Goal: Information Seeking & Learning: Learn about a topic

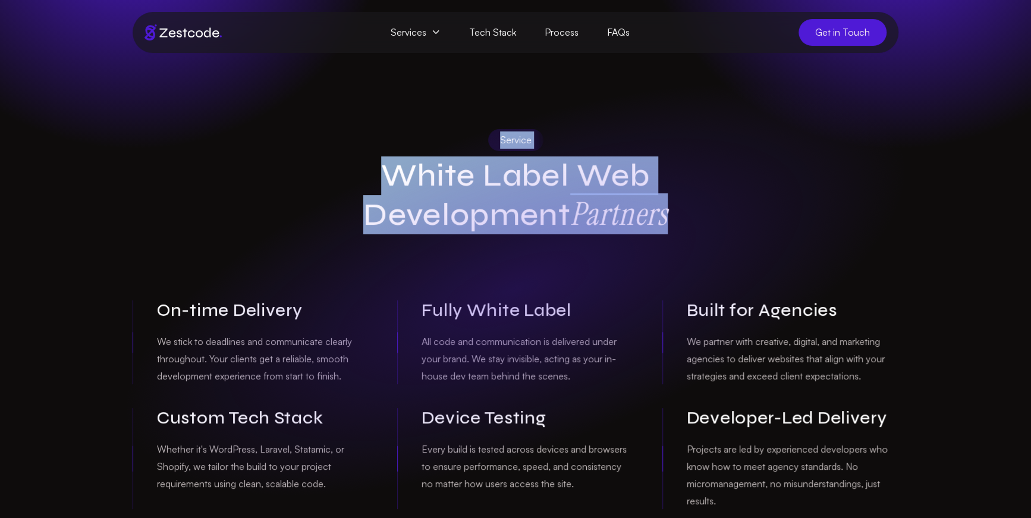
drag, startPoint x: 488, startPoint y: 143, endPoint x: 689, endPoint y: 224, distance: 216.6
click at [689, 224] on div "Service White Label Web Development Partners" at bounding box center [515, 181] width 457 height 105
click at [690, 224] on h1 "White Label Web Development Partners" at bounding box center [515, 195] width 457 height 77
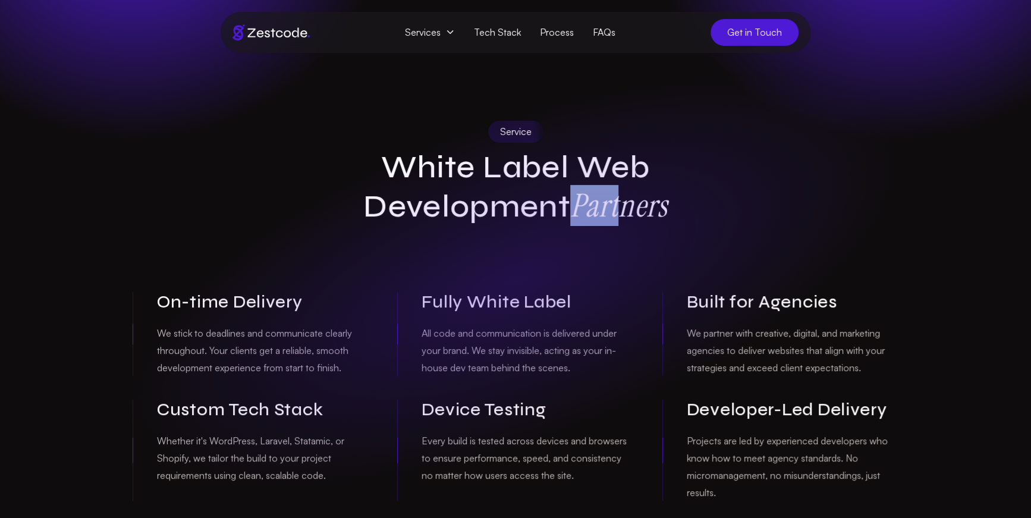
drag, startPoint x: 583, startPoint y: 205, endPoint x: 690, endPoint y: 209, distance: 106.5
click at [670, 211] on h1 "White Label Web Development Partners" at bounding box center [515, 187] width 457 height 77
click at [690, 209] on h1 "White Label Web Development Partners" at bounding box center [515, 187] width 457 height 77
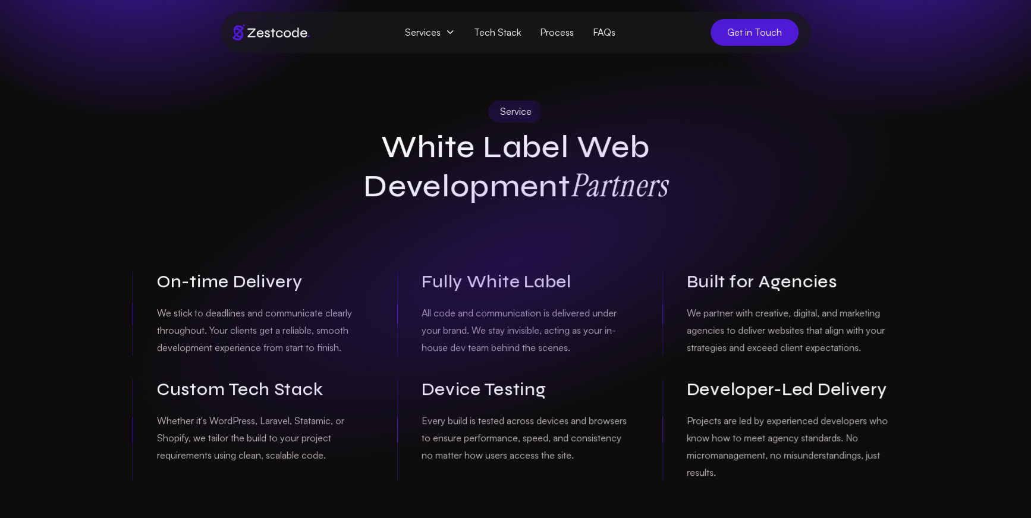
scroll to position [86, 0]
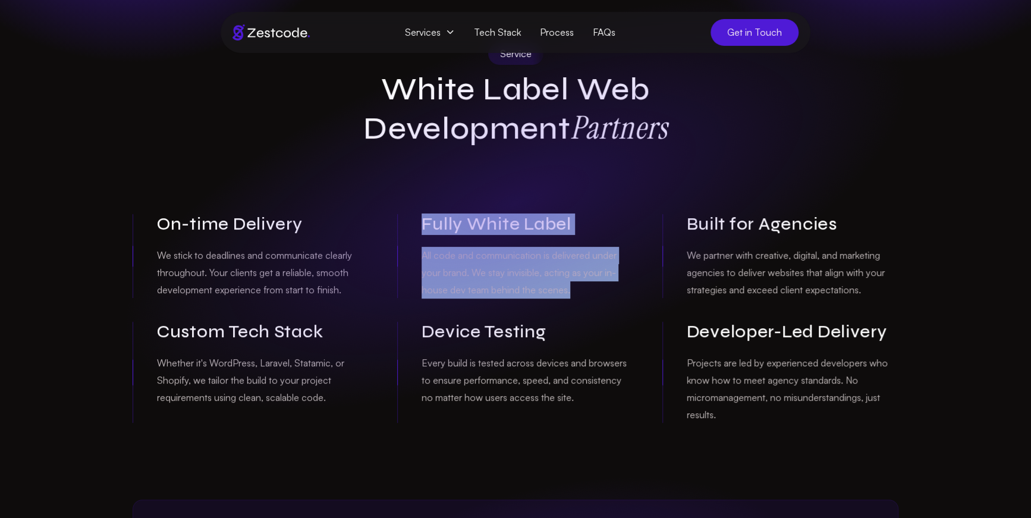
drag, startPoint x: 531, startPoint y: 234, endPoint x: 623, endPoint y: 312, distance: 120.2
click at [625, 314] on div "Service White Label Web Development Partners On-time Delivery We stick to deadl…" at bounding box center [515, 233] width 785 height 380
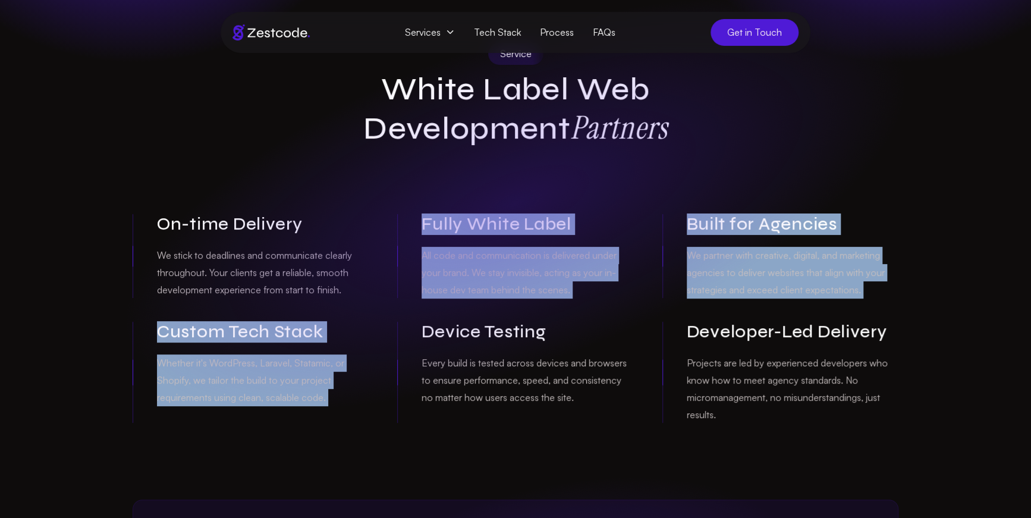
click at [621, 308] on div "On-time Delivery We stick to deadlines and communicate clearly throughout. Your…" at bounding box center [516, 318] width 766 height 209
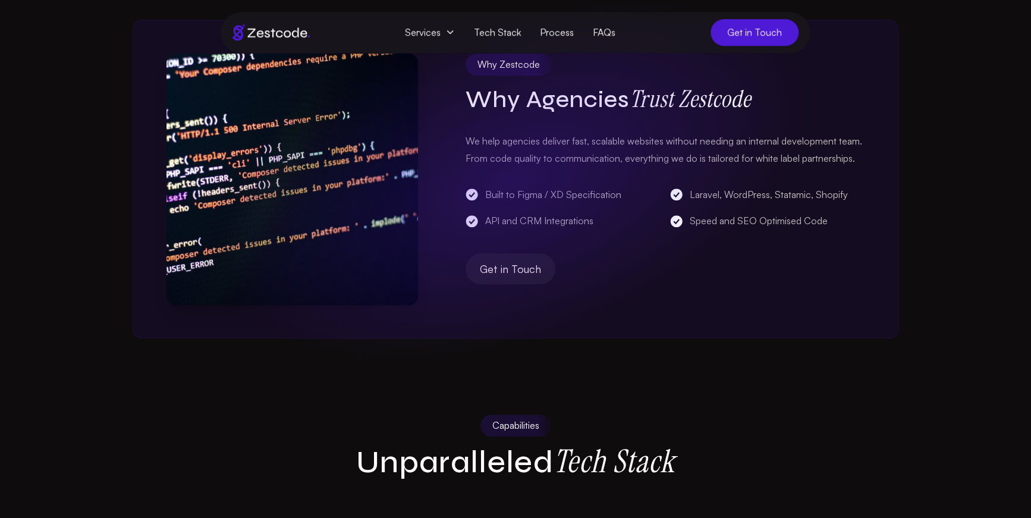
scroll to position [539, 0]
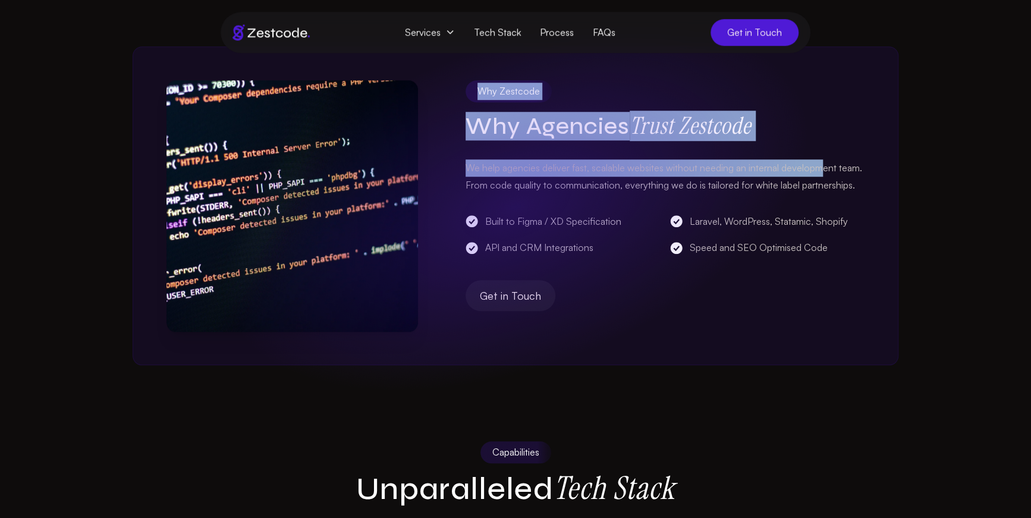
drag, startPoint x: 457, startPoint y: 78, endPoint x: 891, endPoint y: 180, distance: 445.9
click at [837, 169] on div "Why Zestcode Why Agencies Trust Zestcode We help agencies deliver fast, scalabl…" at bounding box center [516, 205] width 766 height 319
click at [911, 191] on section "Why Zestcode Why Agencies Trust Zestcode We help agencies deliver fast, scalabl…" at bounding box center [515, 167] width 1031 height 395
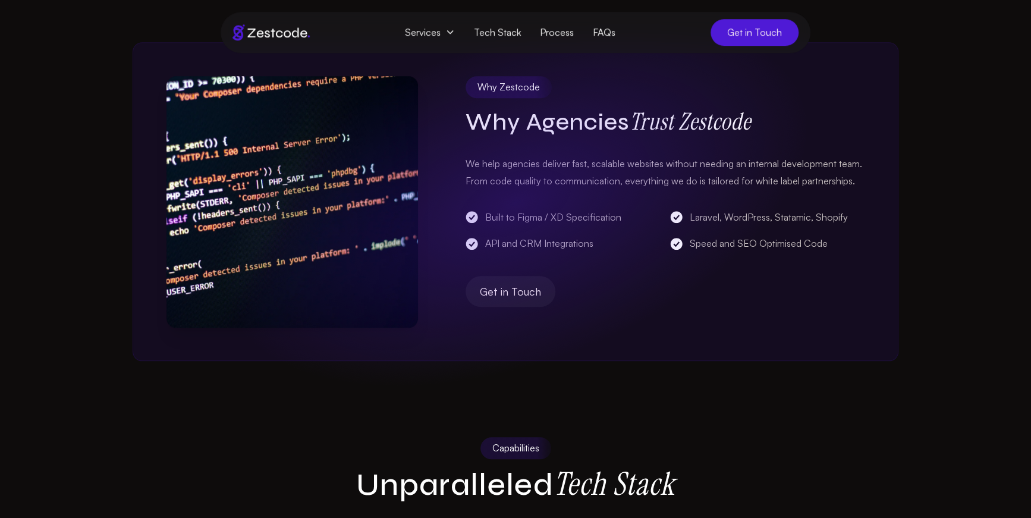
scroll to position [549, 0]
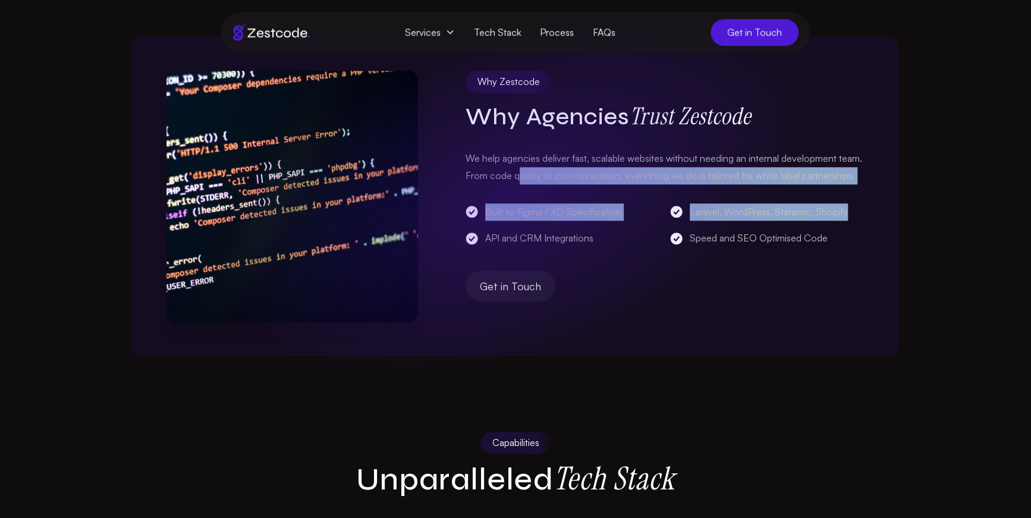
drag, startPoint x: 577, startPoint y: 218, endPoint x: 633, endPoint y: 249, distance: 63.9
click at [627, 247] on div "Why Zestcode Why Agencies Trust Zestcode We help agencies deliver fast, scalabl…" at bounding box center [665, 196] width 399 height 251
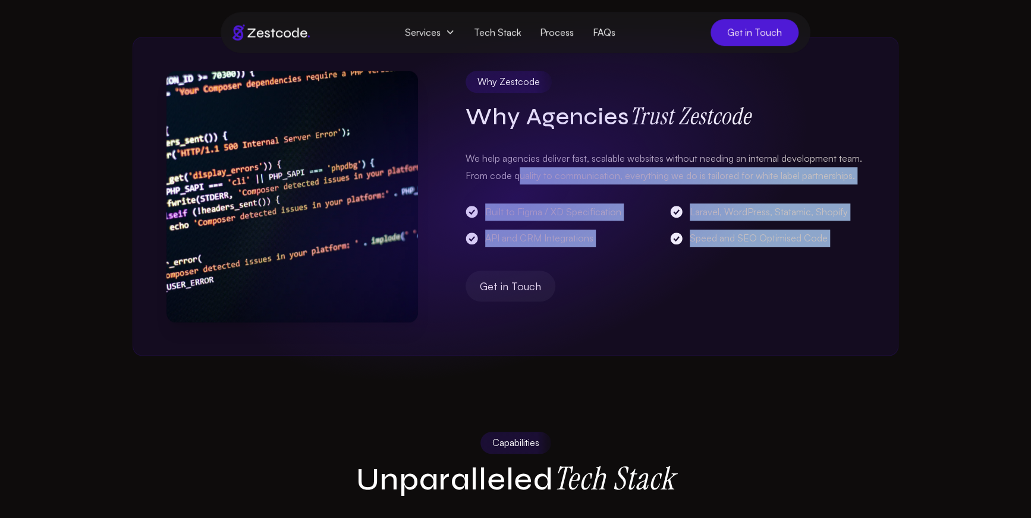
click at [633, 248] on div "Why Zestcode Why Agencies Trust Zestcode We help agencies deliver fast, scalabl…" at bounding box center [665, 196] width 399 height 251
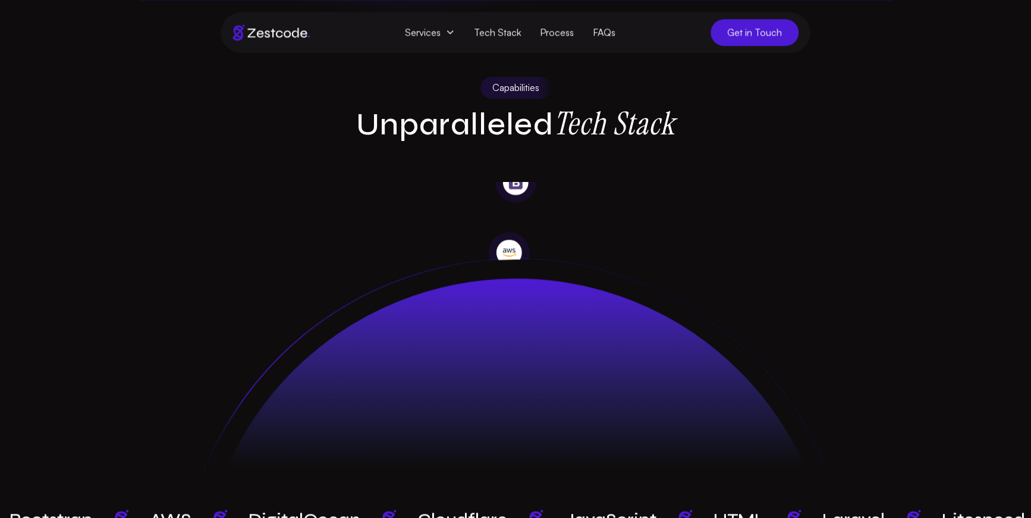
scroll to position [902, 0]
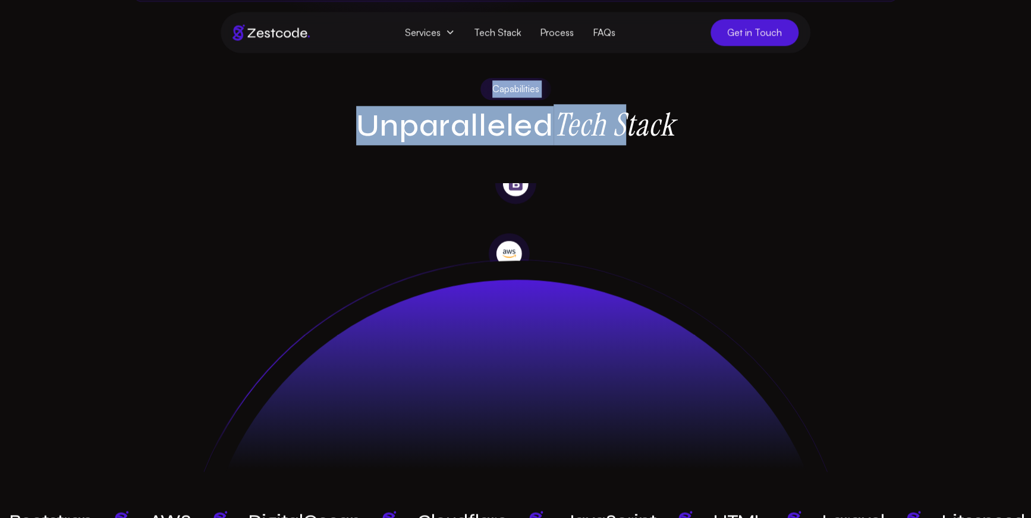
drag, startPoint x: 282, startPoint y: 93, endPoint x: 641, endPoint y: 122, distance: 360.9
click at [636, 122] on div "Capabilities Unparalleled Tech Stack" at bounding box center [515, 111] width 785 height 67
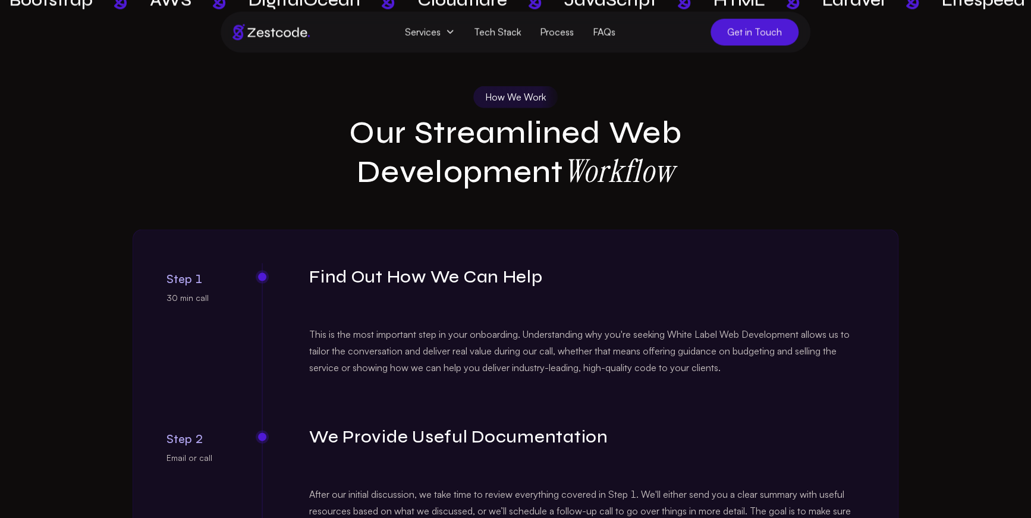
scroll to position [1420, 0]
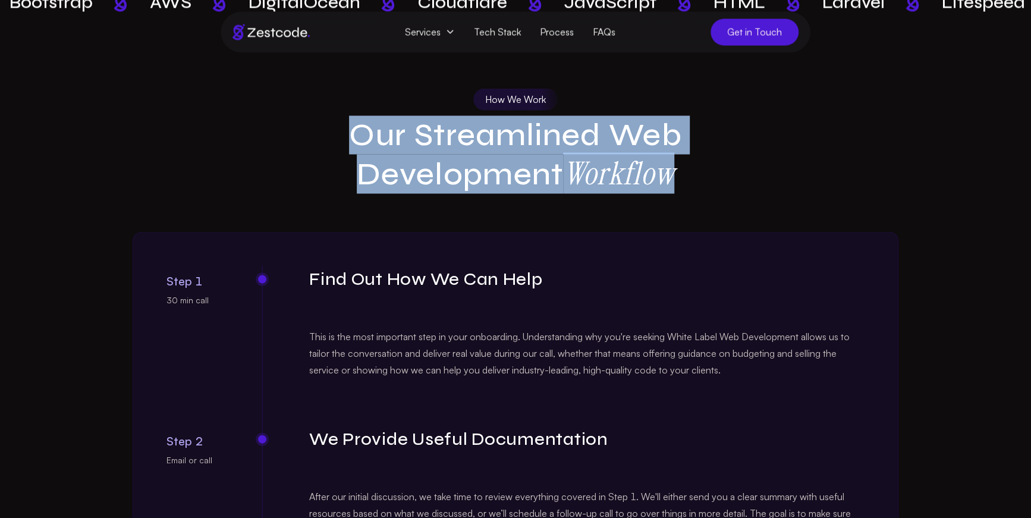
drag, startPoint x: 370, startPoint y: 165, endPoint x: 725, endPoint y: 219, distance: 359.5
click at [721, 215] on div "How We Work Our Streamlined Web Development Workflow Step 1 30 min call Find Ou…" at bounding box center [516, 410] width 766 height 643
click at [725, 219] on div "How We Work Our Streamlined Web Development Workflow Step 1 30 min call Find Ou…" at bounding box center [516, 410] width 766 height 643
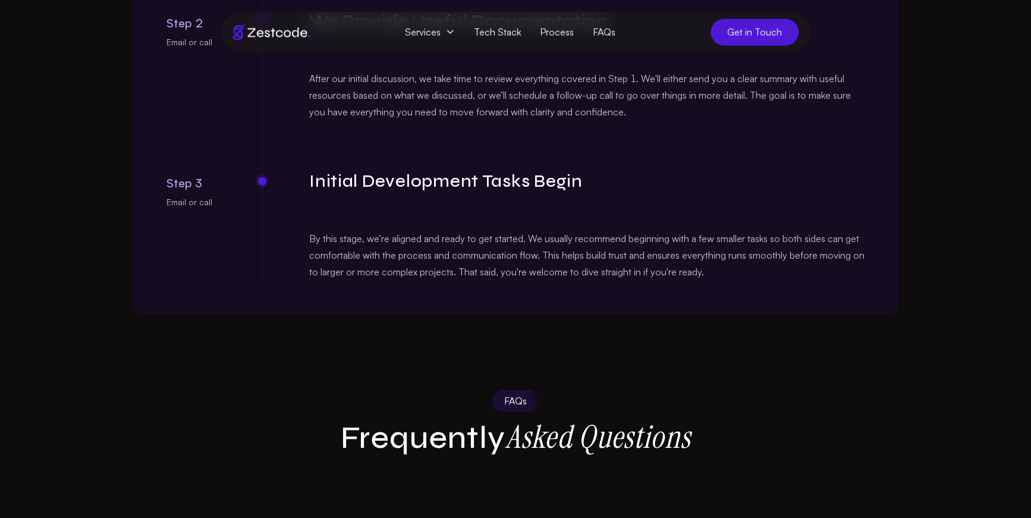
scroll to position [1861, 0]
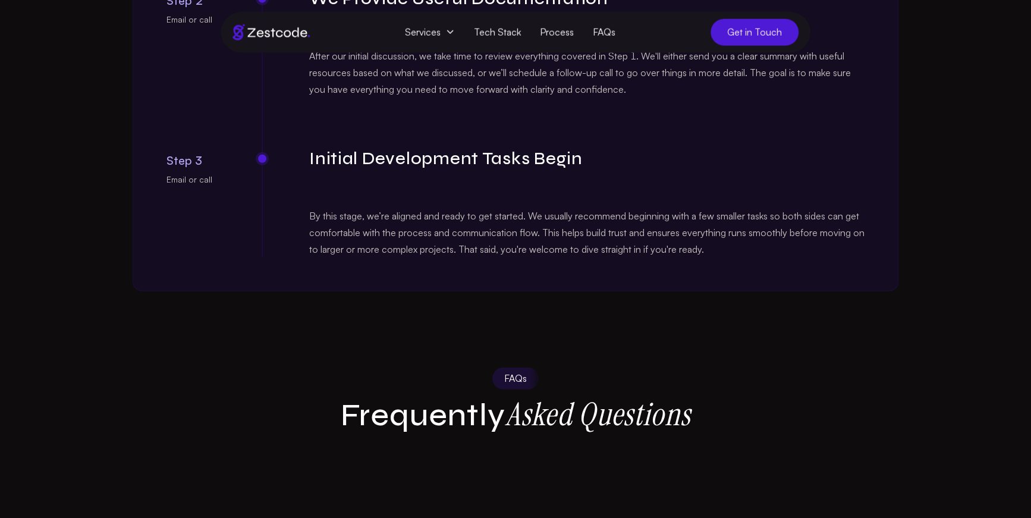
drag, startPoint x: 627, startPoint y: 210, endPoint x: 734, endPoint y: 273, distance: 124.2
click at [734, 273] on div "Step 1 30 min call Find Out How We Can Help This is the most important step in …" at bounding box center [516, 41] width 766 height 500
click at [735, 257] on div "By this stage, we’re aligned and ready to get started. We usually recommend beg…" at bounding box center [586, 232] width 555 height 50
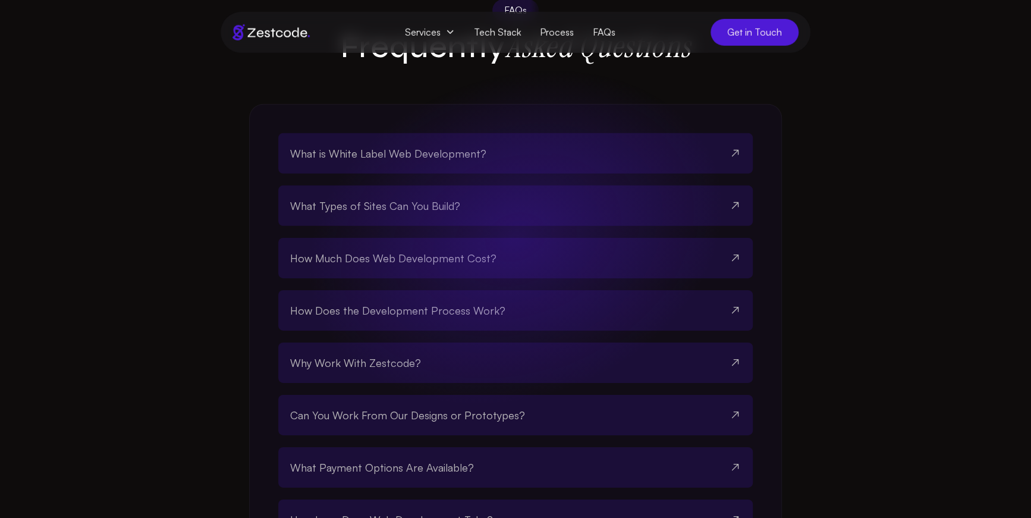
scroll to position [2231, 0]
click at [561, 172] on button "What is White Label Web Development?" at bounding box center [515, 151] width 451 height 40
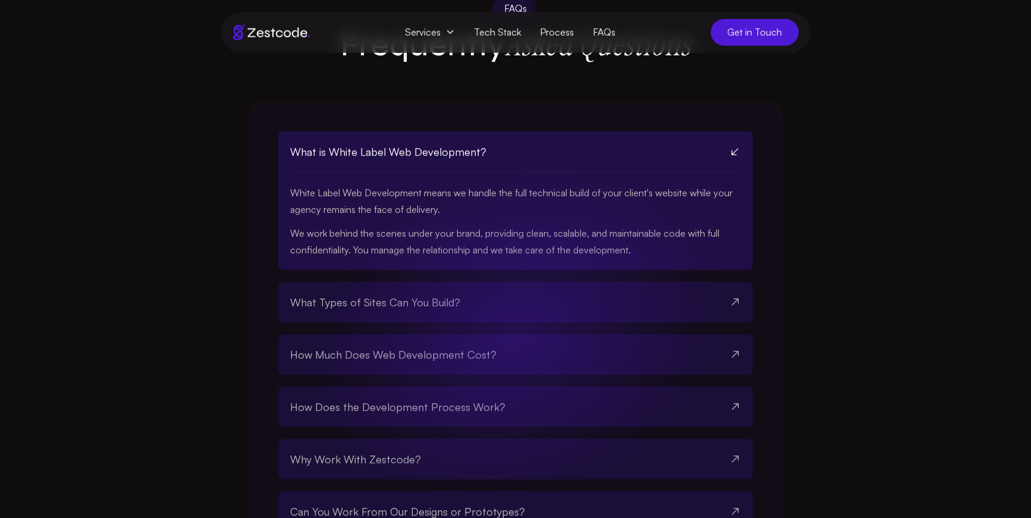
click at [561, 172] on button "What is White Label Web Development?" at bounding box center [515, 151] width 451 height 41
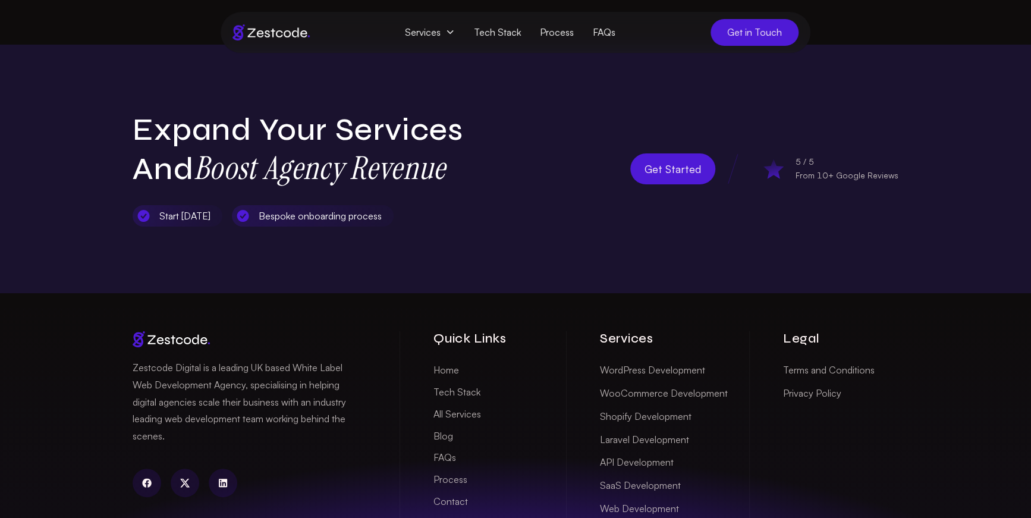
scroll to position [2830, 0]
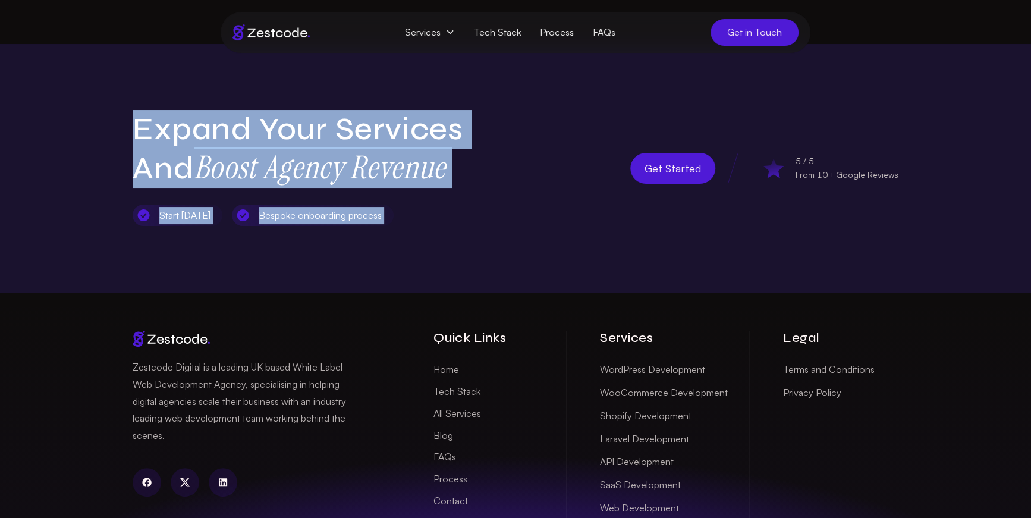
click at [546, 187] on div "Expand Your Services and Boost Agency Revenue Start within 5 days Bespoke onboa…" at bounding box center [515, 168] width 1031 height 249
click at [546, 187] on div "Get Started 5 / 5 From 10+ Google Reviews" at bounding box center [712, 168] width 371 height 115
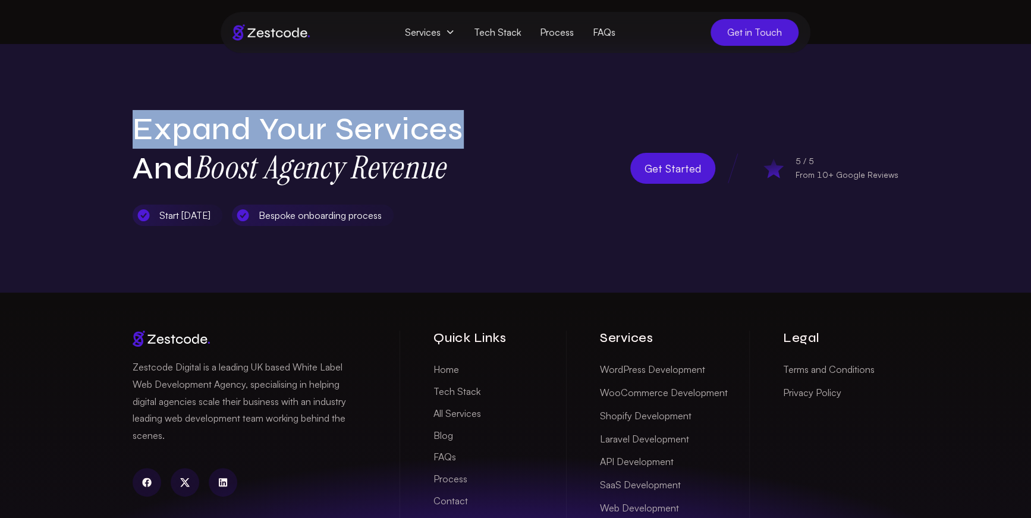
drag, startPoint x: 437, startPoint y: 120, endPoint x: 506, endPoint y: 186, distance: 95.5
click at [506, 186] on div "Expand Your Services and Boost Agency Revenue Start within 5 days Bespoke onboa…" at bounding box center [515, 168] width 1031 height 249
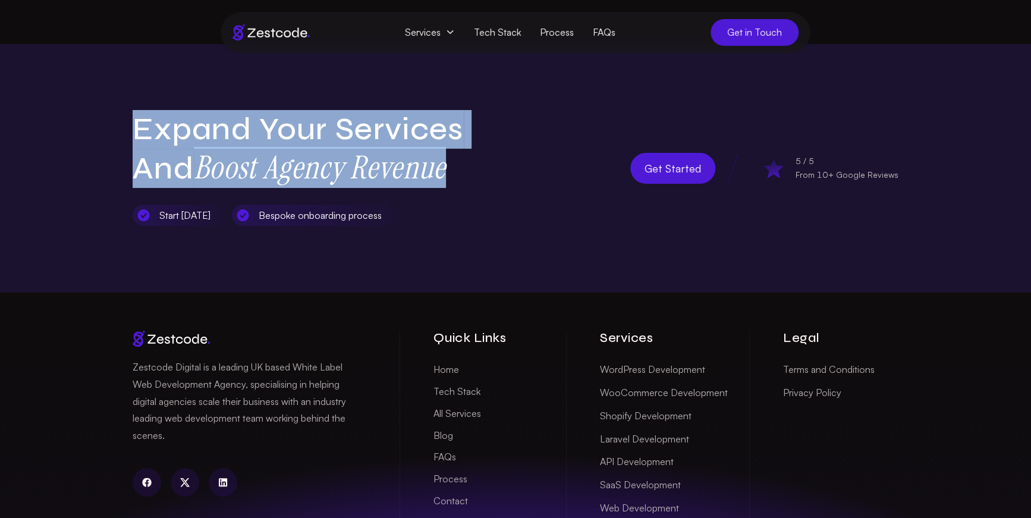
click at [506, 186] on div "Expand Your Services and Boost Agency Revenue Start within 5 days Bespoke onboa…" at bounding box center [515, 168] width 785 height 115
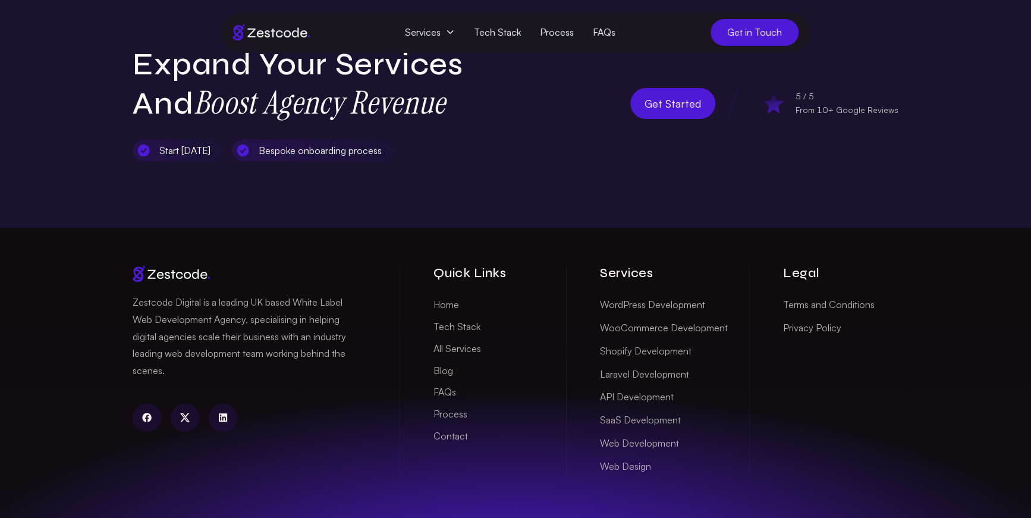
scroll to position [2912, 0]
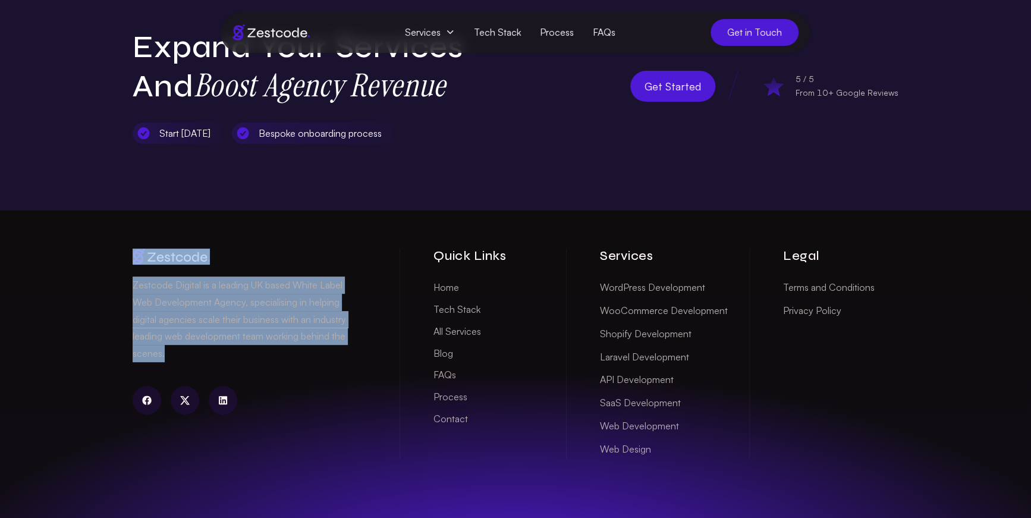
drag, startPoint x: 254, startPoint y: 276, endPoint x: 348, endPoint y: 386, distance: 144.2
click at [348, 385] on div "Zestcode Digital is a leading UK based White Label Web Development Agency, spec…" at bounding box center [516, 333] width 766 height 247
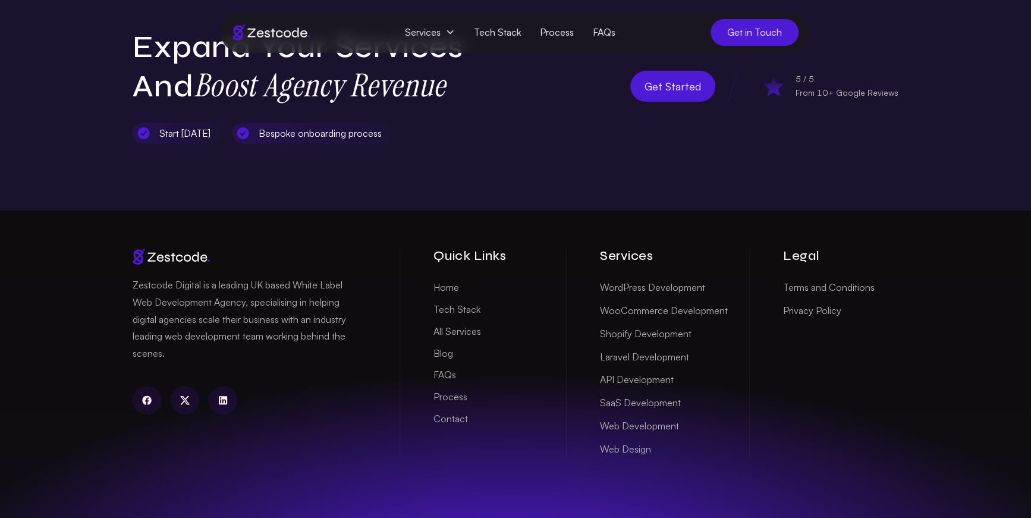
click at [344, 362] on p "Zestcode Digital is a leading UK based White Label Web Development Agency, spec…" at bounding box center [248, 319] width 231 height 86
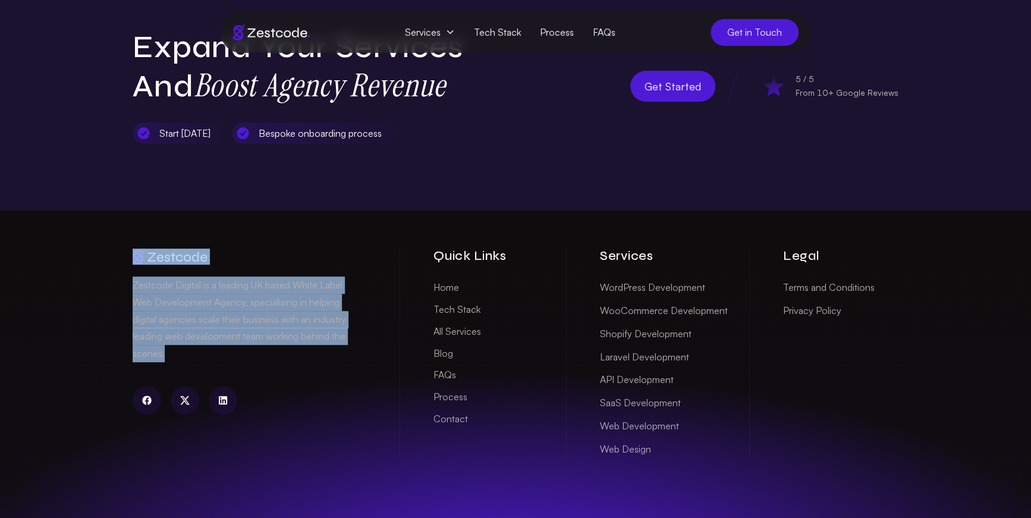
drag, startPoint x: 278, startPoint y: 313, endPoint x: 262, endPoint y: 282, distance: 35.1
click at [262, 282] on div "Zestcode Digital is a leading UK based White Label Web Development Agency, spec…" at bounding box center [260, 353] width 255 height 209
click at [285, 320] on p "Zestcode Digital is a leading UK based White Label Web Development Agency, spec…" at bounding box center [248, 319] width 231 height 86
drag, startPoint x: 364, startPoint y: 369, endPoint x: 382, endPoint y: 390, distance: 27.8
click at [386, 391] on div "Zestcode Digital is a leading UK based White Label Web Development Agency, spec…" at bounding box center [260, 353] width 255 height 209
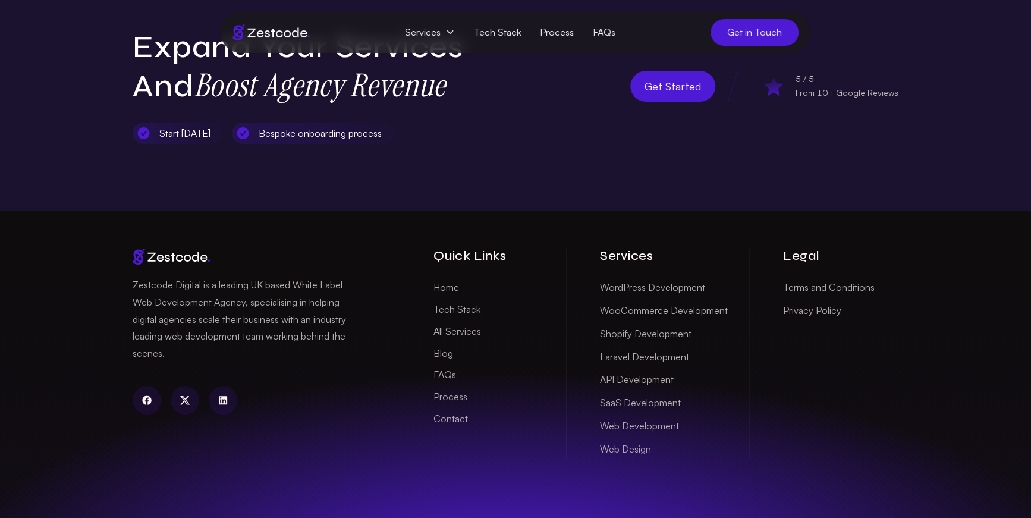
click at [119, 339] on div "Zestcode Digital is a leading UK based White Label Web Development Agency, spec…" at bounding box center [515, 391] width 1031 height 363
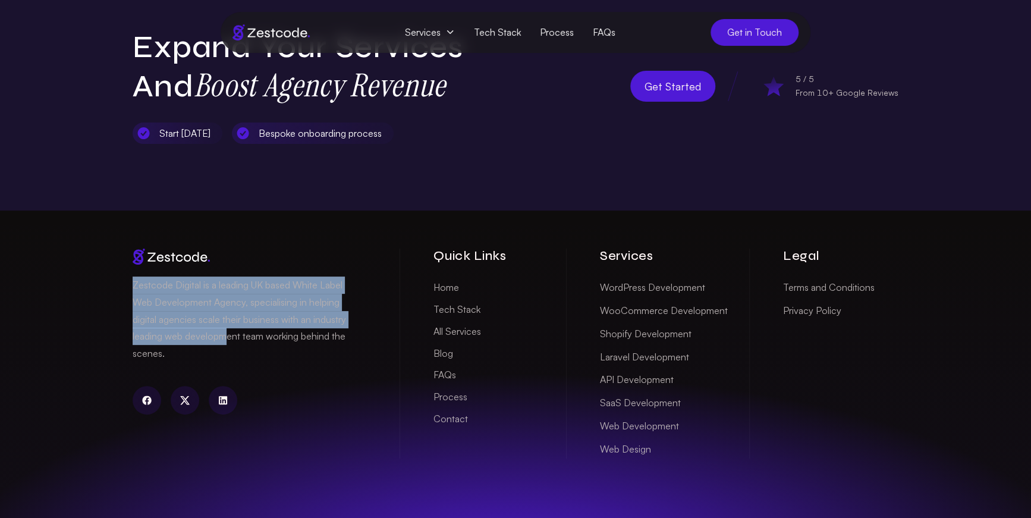
drag, startPoint x: 113, startPoint y: 313, endPoint x: 228, endPoint y: 385, distance: 135.4
click at [228, 380] on div "Zestcode Digital is a leading UK based White Label Web Development Agency, spec…" at bounding box center [515, 391] width 1031 height 363
click at [228, 362] on p "Zestcode Digital is a leading UK based White Label Web Development Agency, spec…" at bounding box center [248, 319] width 231 height 86
click at [98, 313] on div "Zestcode Digital is a leading UK based White Label Web Development Agency, spec…" at bounding box center [515, 391] width 1031 height 363
drag, startPoint x: 98, startPoint y: 313, endPoint x: 256, endPoint y: 391, distance: 176.6
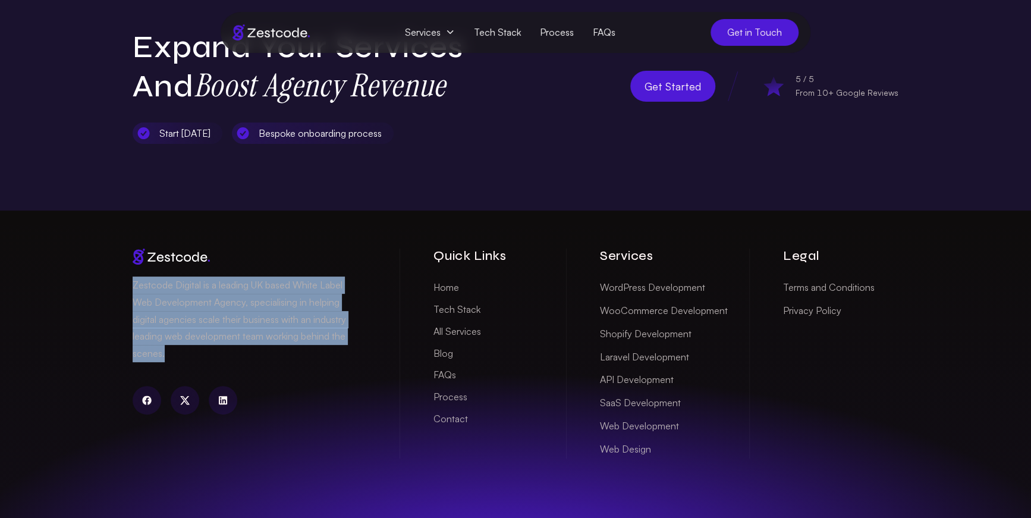
click at [256, 388] on div "Zestcode Digital is a leading UK based White Label Web Development Agency, spec…" at bounding box center [515, 391] width 1031 height 363
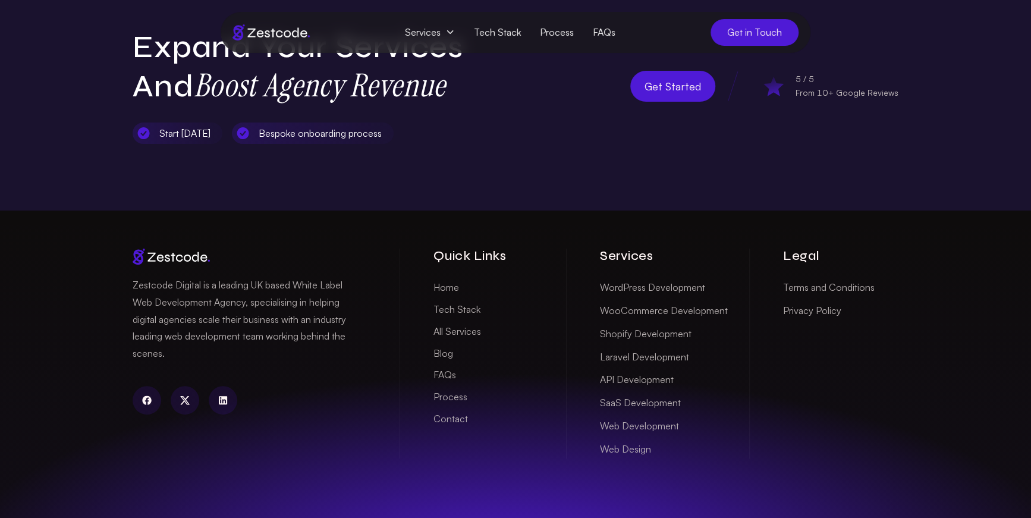
click at [256, 362] on p "Zestcode Digital is a leading UK based White Label Web Development Agency, spec…" at bounding box center [248, 319] width 231 height 86
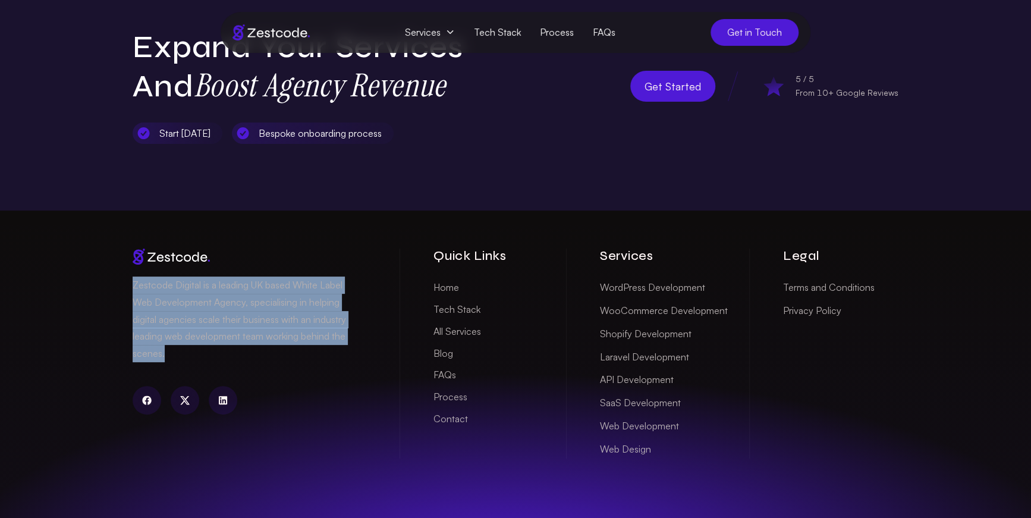
drag, startPoint x: 205, startPoint y: 388, endPoint x: 106, endPoint y: 317, distance: 121.1
click at [107, 319] on div "Zestcode Digital is a leading UK based White Label Web Development Agency, spec…" at bounding box center [515, 391] width 1031 height 363
drag, startPoint x: 181, startPoint y: 345, endPoint x: 239, endPoint y: 386, distance: 71.3
click at [238, 383] on div "Zestcode Digital is a leading UK based White Label Web Development Agency, spec…" at bounding box center [515, 391] width 1031 height 363
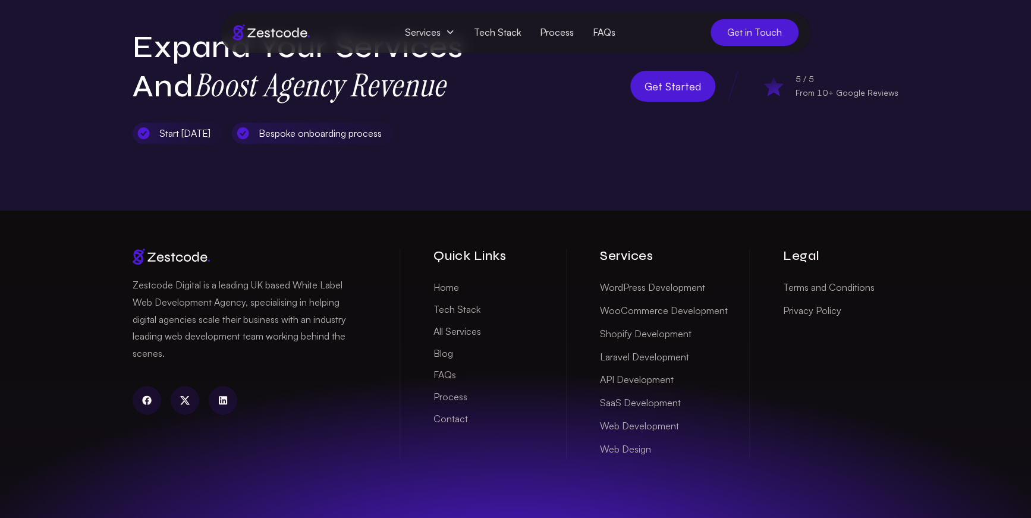
drag, startPoint x: 270, startPoint y: 335, endPoint x: 235, endPoint y: 322, distance: 37.2
click at [270, 335] on p "Zestcode Digital is a leading UK based White Label Web Development Agency, spec…" at bounding box center [248, 319] width 231 height 86
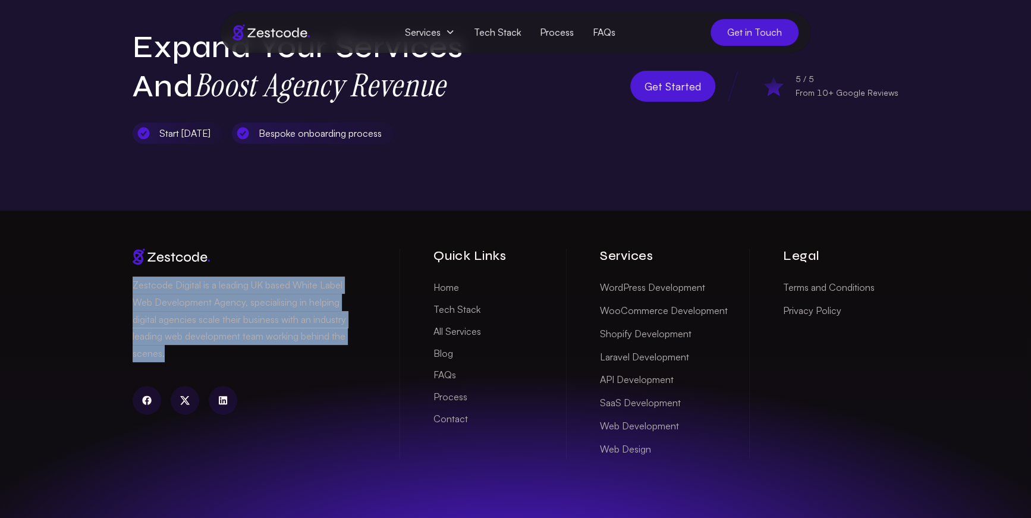
drag, startPoint x: 312, startPoint y: 366, endPoint x: 320, endPoint y: 386, distance: 22.1
click at [320, 383] on div "Zestcode Digital is a leading UK based White Label Web Development Agency, spec…" at bounding box center [260, 353] width 255 height 209
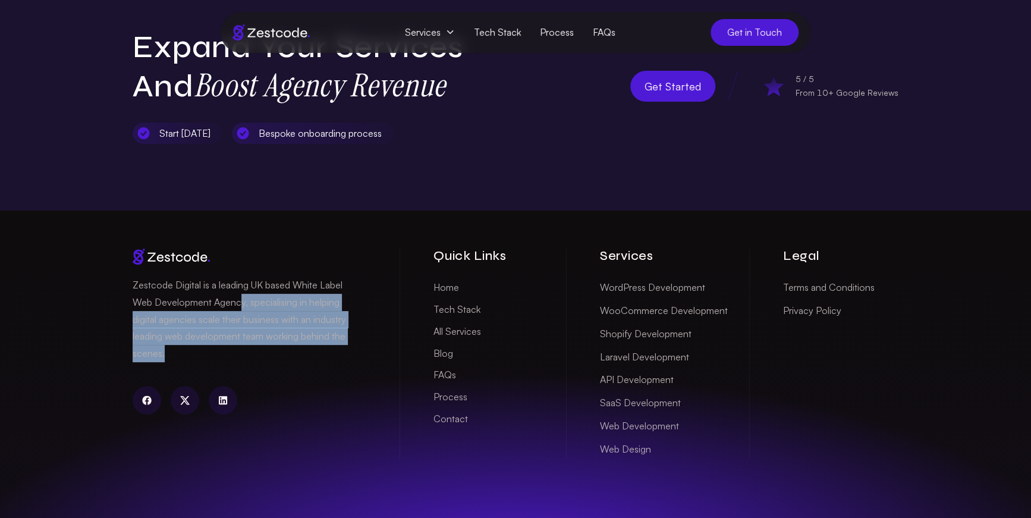
drag, startPoint x: 261, startPoint y: 344, endPoint x: 238, endPoint y: 328, distance: 28.1
click at [238, 328] on p "Zestcode Digital is a leading UK based White Label Web Development Agency, spec…" at bounding box center [248, 319] width 231 height 86
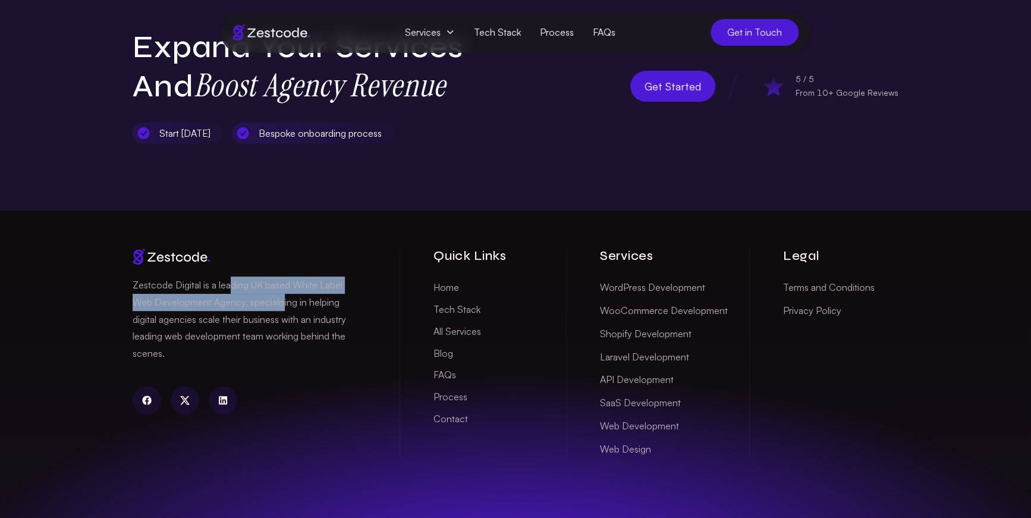
drag, startPoint x: 259, startPoint y: 334, endPoint x: 336, endPoint y: 373, distance: 86.4
click at [315, 360] on p "Zestcode Digital is a leading UK based White Label Web Development Agency, spec…" at bounding box center [248, 319] width 231 height 86
drag, startPoint x: 340, startPoint y: 384, endPoint x: 341, endPoint y: 358, distance: 26.2
click at [340, 362] on p "Zestcode Digital is a leading UK based White Label Web Development Agency, spec…" at bounding box center [248, 319] width 231 height 86
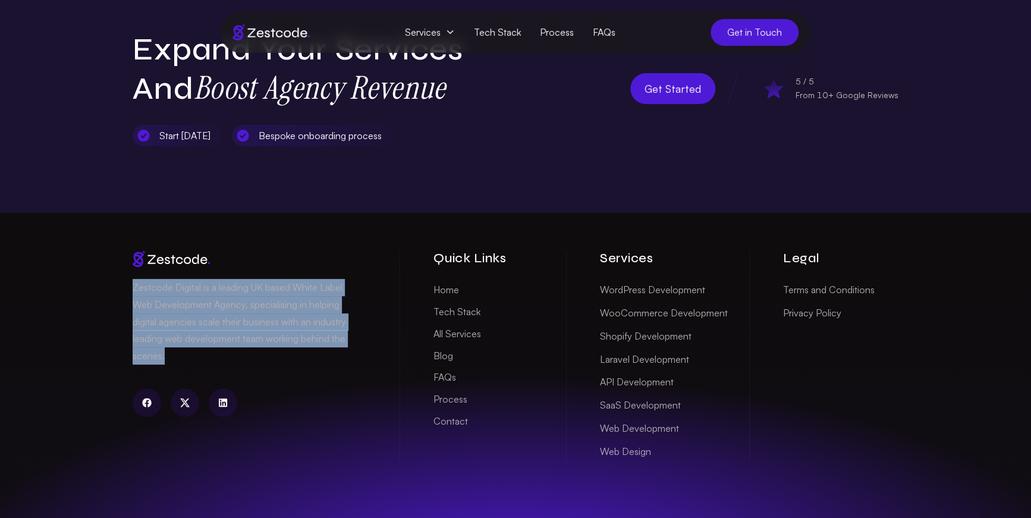
drag, startPoint x: 146, startPoint y: 380, endPoint x: 107, endPoint y: 319, distance: 72.4
click at [107, 325] on div "Zestcode Digital is a leading UK based White Label Web Development Agency, spec…" at bounding box center [515, 394] width 1031 height 363
drag, startPoint x: 107, startPoint y: 319, endPoint x: 232, endPoint y: 391, distance: 144.6
click at [233, 382] on div "Zestcode Digital is a leading UK based White Label Web Development Agency, spec…" at bounding box center [515, 394] width 1031 height 363
click at [233, 364] on p "Zestcode Digital is a leading UK based White Label Web Development Agency, spec…" at bounding box center [248, 322] width 231 height 86
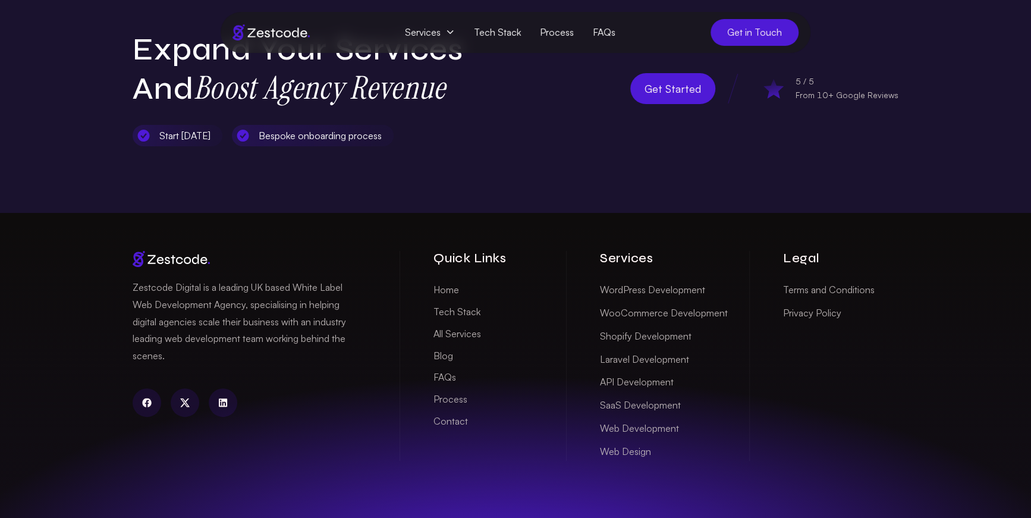
click at [233, 364] on p "Zestcode Digital is a leading UK based White Label Web Development Agency, spec…" at bounding box center [248, 322] width 231 height 86
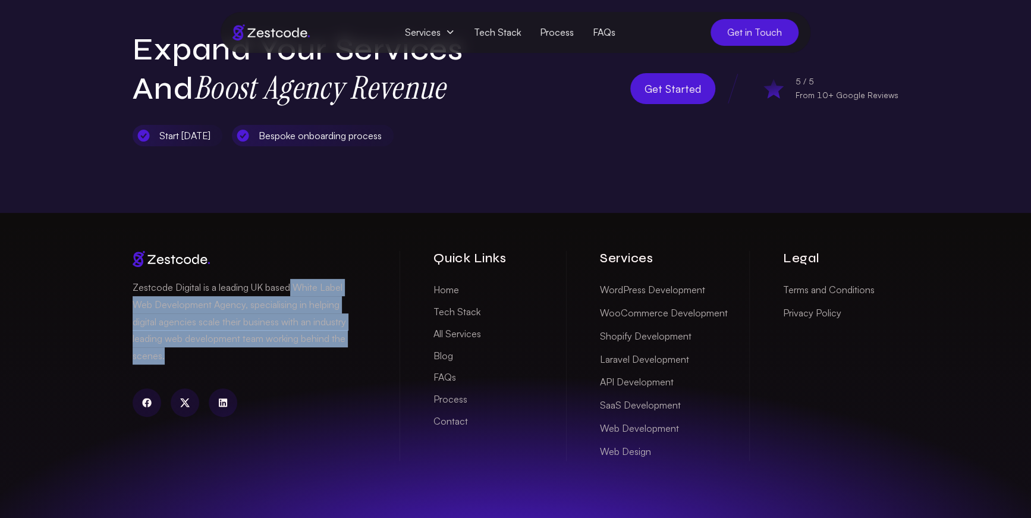
drag, startPoint x: 291, startPoint y: 318, endPoint x: 350, endPoint y: 384, distance: 88.4
click at [350, 364] on p "Zestcode Digital is a leading UK based White Label Web Development Agency, spec…" at bounding box center [248, 322] width 231 height 86
click at [349, 364] on p "Zestcode Digital is a leading UK based White Label Web Development Agency, spec…" at bounding box center [248, 322] width 231 height 86
drag, startPoint x: 282, startPoint y: 382, endPoint x: 86, endPoint y: 313, distance: 208.5
click at [84, 313] on div "Zestcode Digital is a leading UK based White Label Web Development Agency, spec…" at bounding box center [515, 394] width 1031 height 363
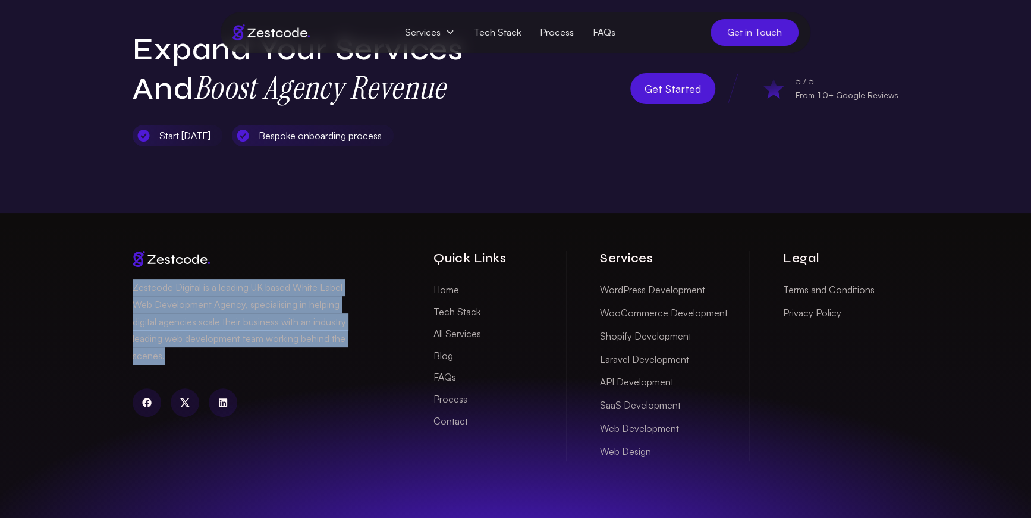
drag, startPoint x: 87, startPoint y: 313, endPoint x: 287, endPoint y: 391, distance: 215.0
click at [287, 391] on div "Zestcode Digital is a leading UK based White Label Web Development Agency, spec…" at bounding box center [515, 394] width 1031 height 363
copy p "Zestcode Digital is a leading UK based White Label Web Development Agency, spec…"
click at [318, 364] on p "Zestcode Digital is a leading UK based White Label Web Development Agency, spec…" at bounding box center [248, 322] width 231 height 86
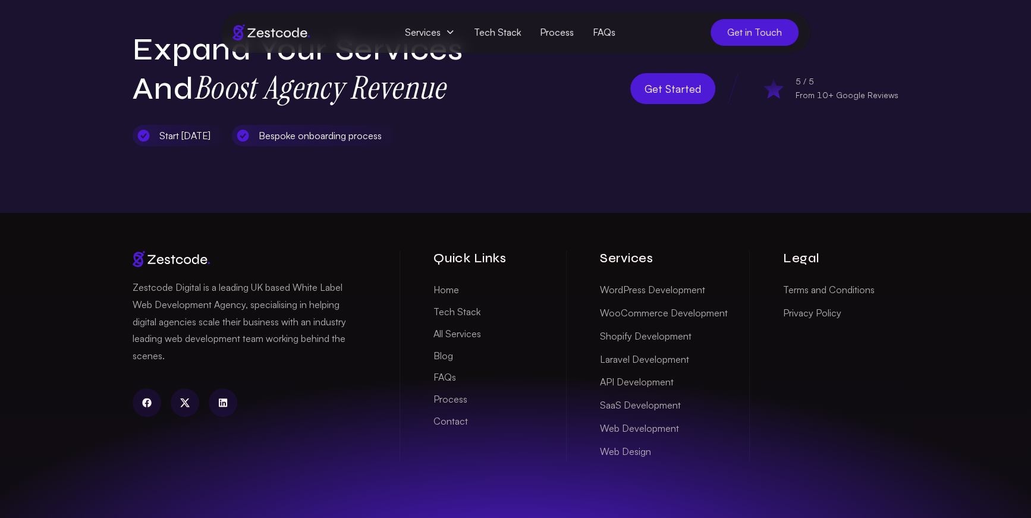
click at [248, 29] on img at bounding box center [270, 32] width 77 height 16
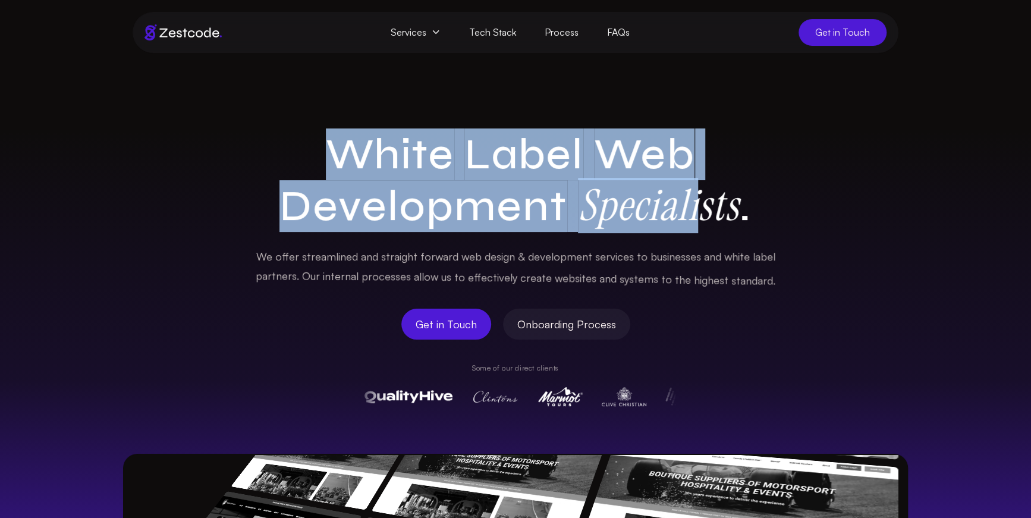
drag, startPoint x: 306, startPoint y: 121, endPoint x: 715, endPoint y: 203, distance: 417.3
click at [713, 204] on section "White Label Web Development Specialists . We offer streamlined and straight for…" at bounding box center [515, 450] width 1031 height 794
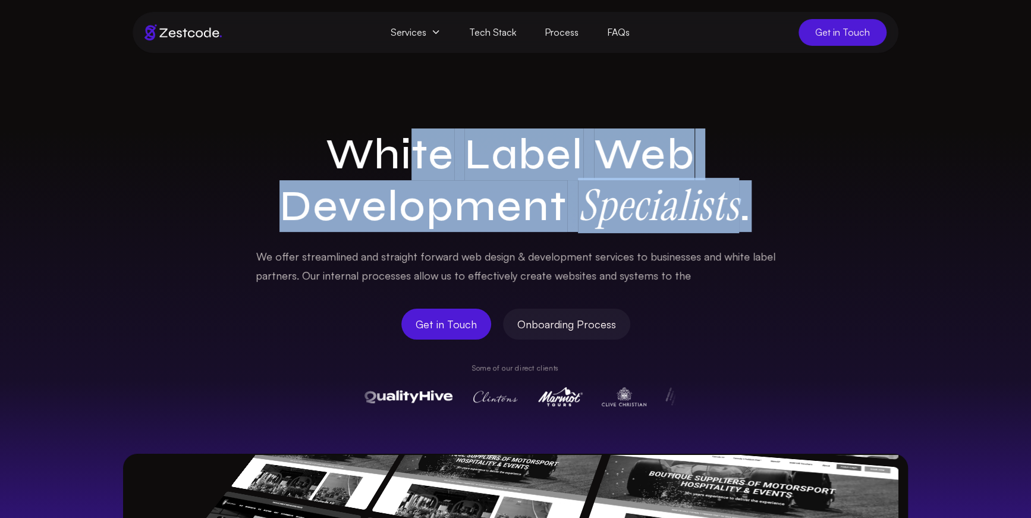
drag, startPoint x: 769, startPoint y: 219, endPoint x: 357, endPoint y: 132, distance: 421.0
click at [388, 134] on h1 "White Label Web Development Specialists ." at bounding box center [515, 180] width 533 height 103
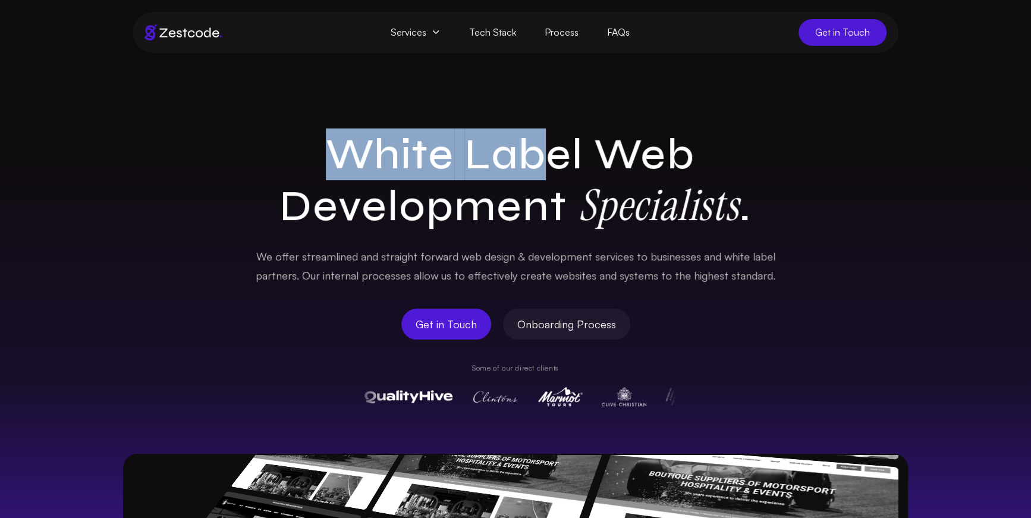
drag, startPoint x: 322, startPoint y: 126, endPoint x: 686, endPoint y: 190, distance: 370.1
click at [643, 183] on section "White Label Web Development Specialists . We offer streamlined and straight for…" at bounding box center [515, 450] width 1031 height 794
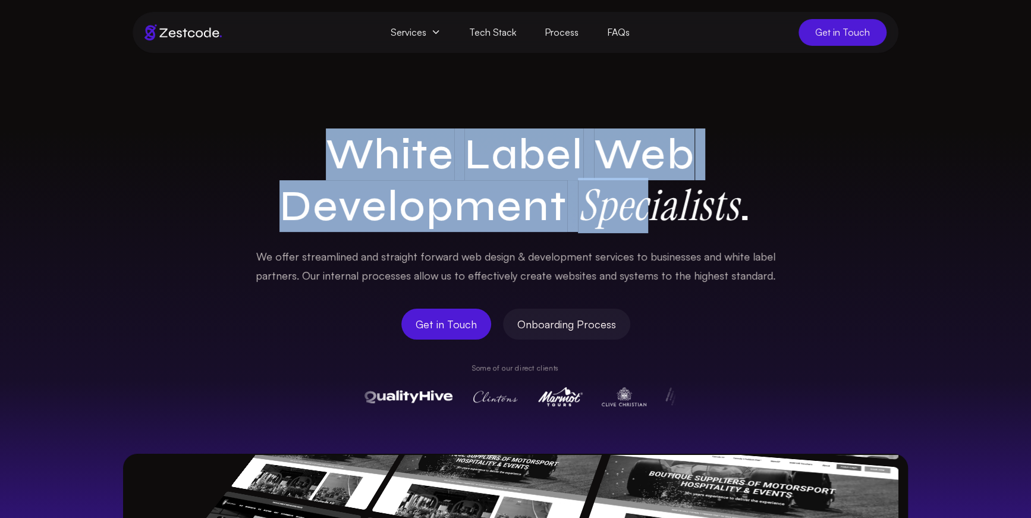
click at [758, 219] on h1 "White Label Web Development Specialists ." at bounding box center [515, 180] width 533 height 103
drag, startPoint x: 640, startPoint y: 149, endPoint x: 800, endPoint y: 217, distance: 173.4
click at [751, 196] on section "White Label Web Development Specialists . We offer streamlined and straight for…" at bounding box center [515, 450] width 1031 height 794
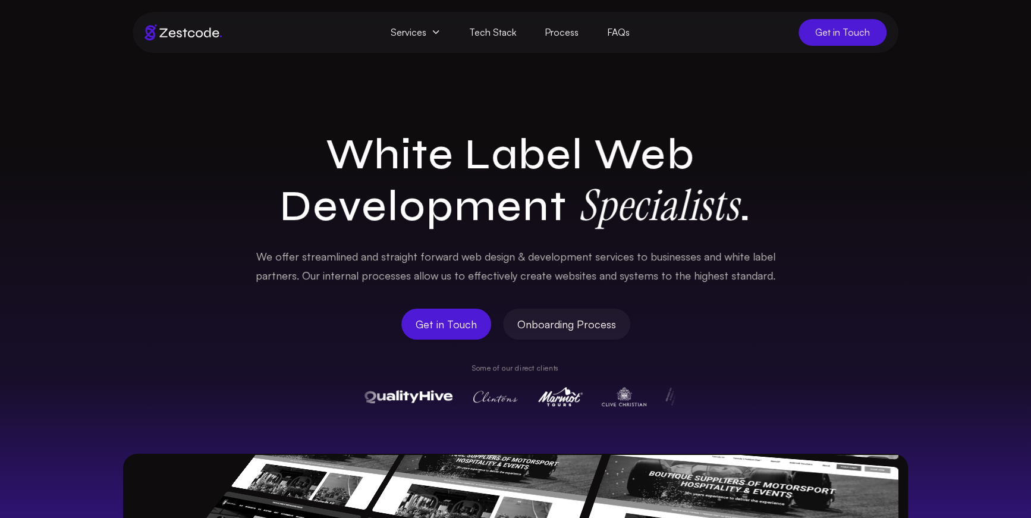
click at [800, 217] on div "White Label Web Development Specialists . We offer streamlined and straight for…" at bounding box center [515, 488] width 1031 height 718
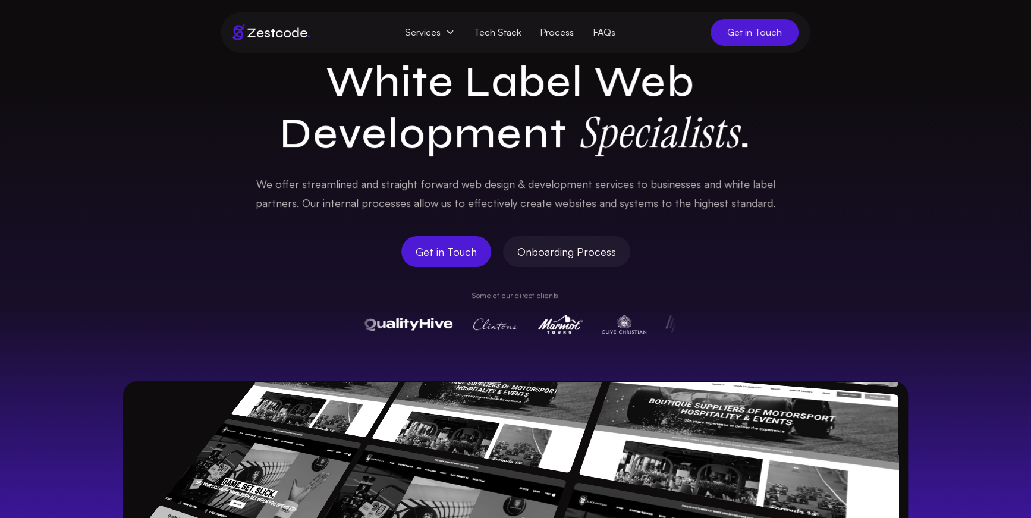
scroll to position [80, 0]
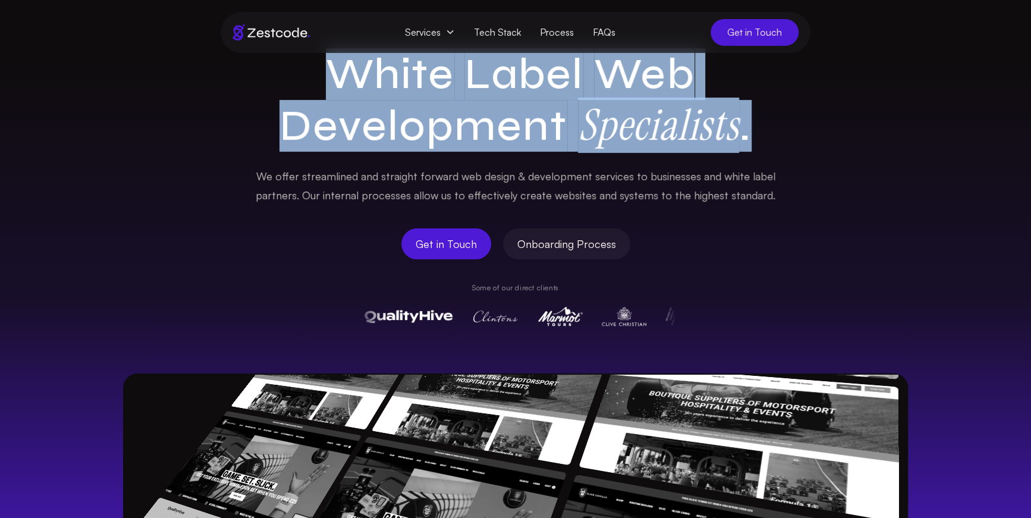
drag, startPoint x: 784, startPoint y: 174, endPoint x: 808, endPoint y: 194, distance: 30.8
click at [808, 194] on div "White Label Web Development Specialists . We offer streamlined and straight for…" at bounding box center [515, 408] width 1031 height 718
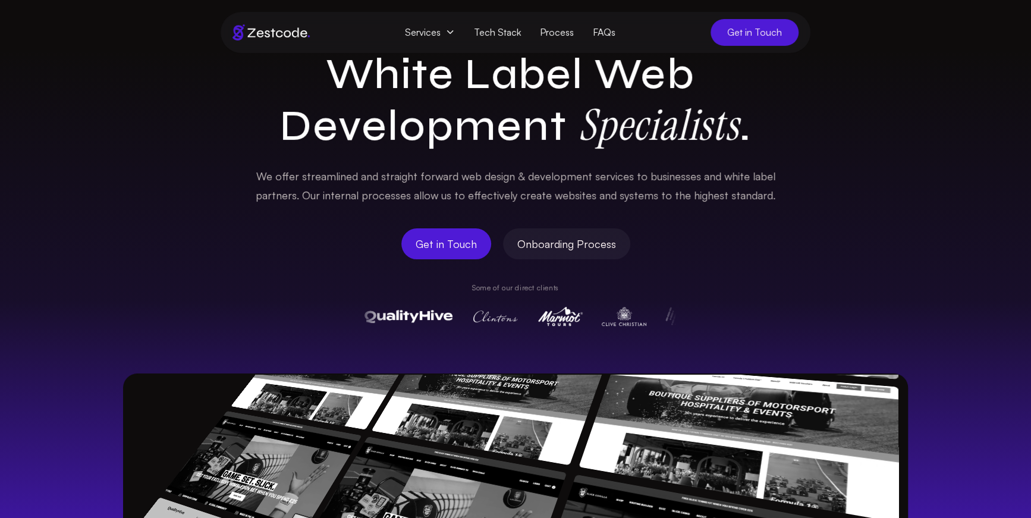
click at [801, 196] on div "White Label Web Development Specialists . We offer streamlined and straight for…" at bounding box center [515, 408] width 1031 height 718
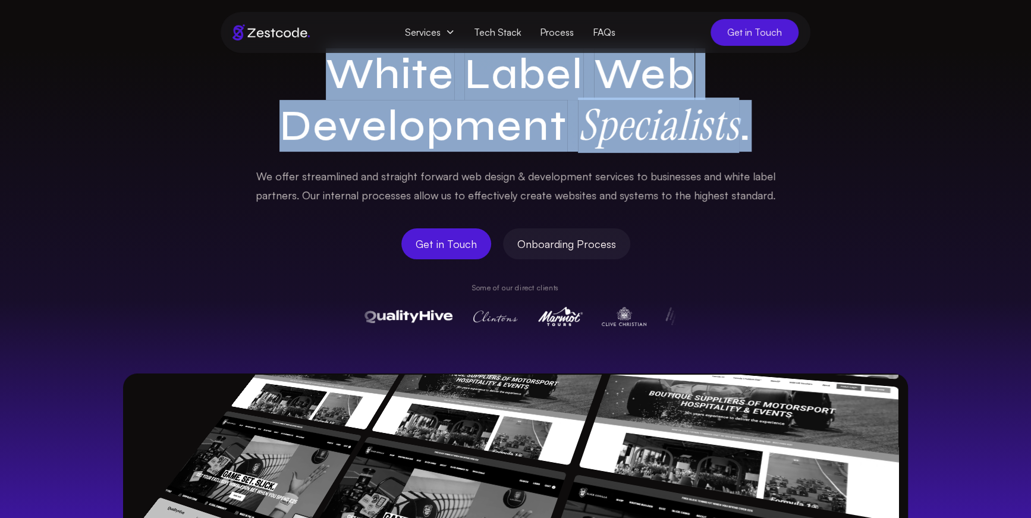
drag, startPoint x: 785, startPoint y: 199, endPoint x: 727, endPoint y: 166, distance: 66.8
click at [728, 165] on div "White Label Web Development Specialists . We offer streamlined and straight for…" at bounding box center [515, 408] width 1031 height 718
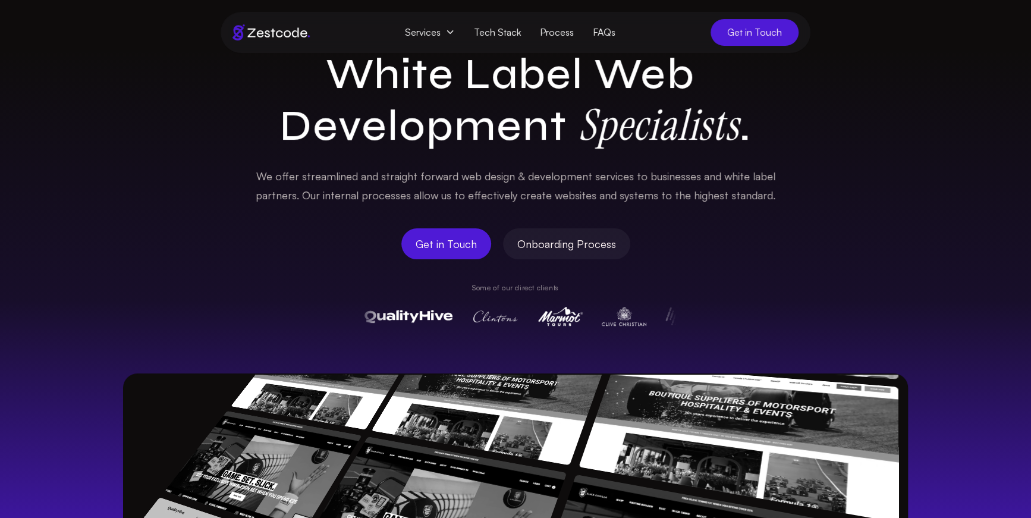
click at [728, 172] on span "white" at bounding box center [737, 175] width 26 height 19
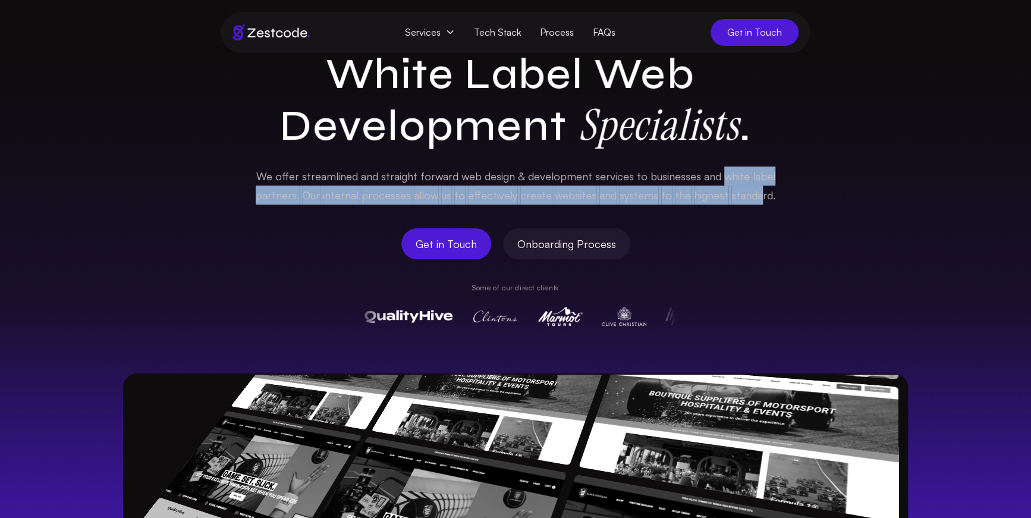
drag, startPoint x: 719, startPoint y: 174, endPoint x: 757, endPoint y: 195, distance: 43.7
click at [755, 191] on div "We offer streamlined and straight forward web design & development services to …" at bounding box center [515, 185] width 533 height 39
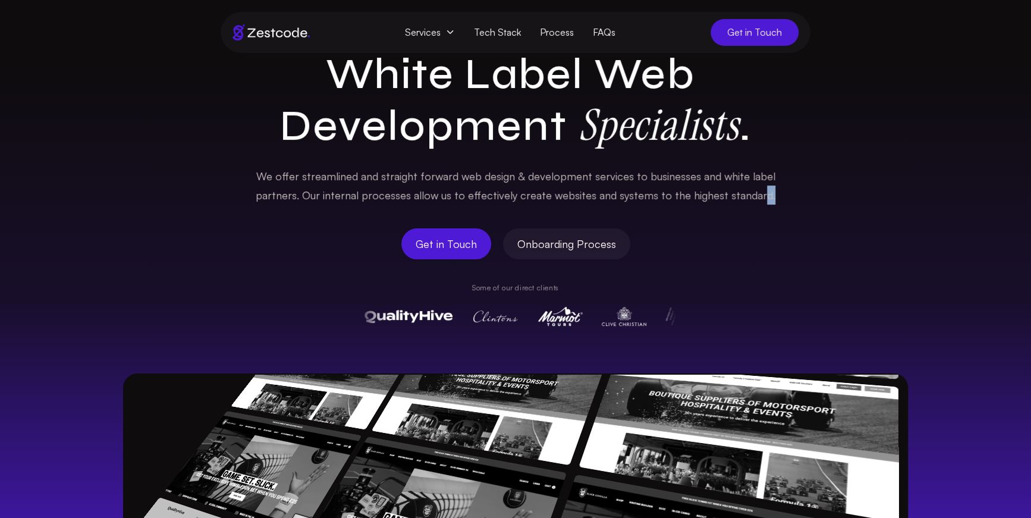
drag, startPoint x: 758, startPoint y: 196, endPoint x: 782, endPoint y: 207, distance: 26.3
click at [775, 206] on div "White Label Web Development Specialists . We offer streamlined and straight for…" at bounding box center [515, 188] width 533 height 278
click at [783, 205] on div "White Label Web Development Specialists . We offer streamlined and straight for…" at bounding box center [515, 408] width 1031 height 718
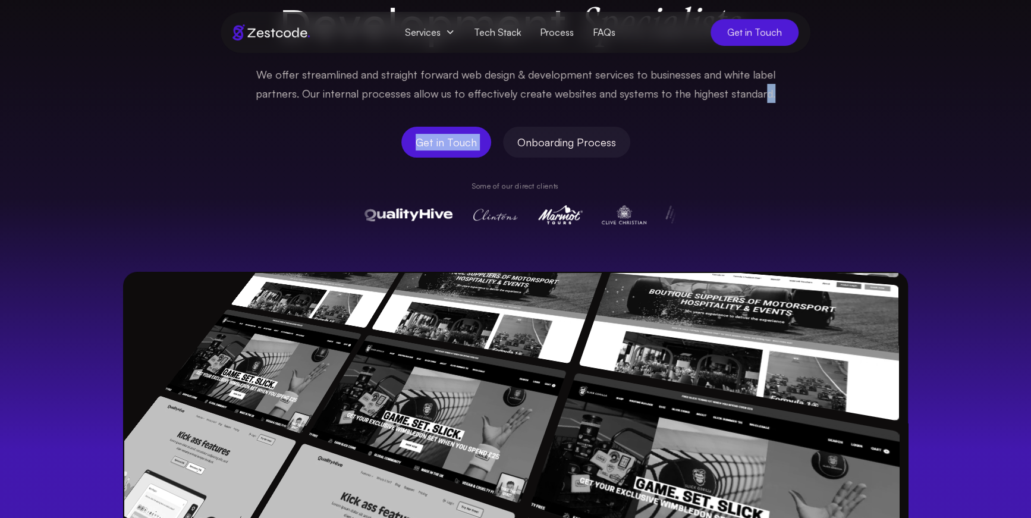
scroll to position [0, 0]
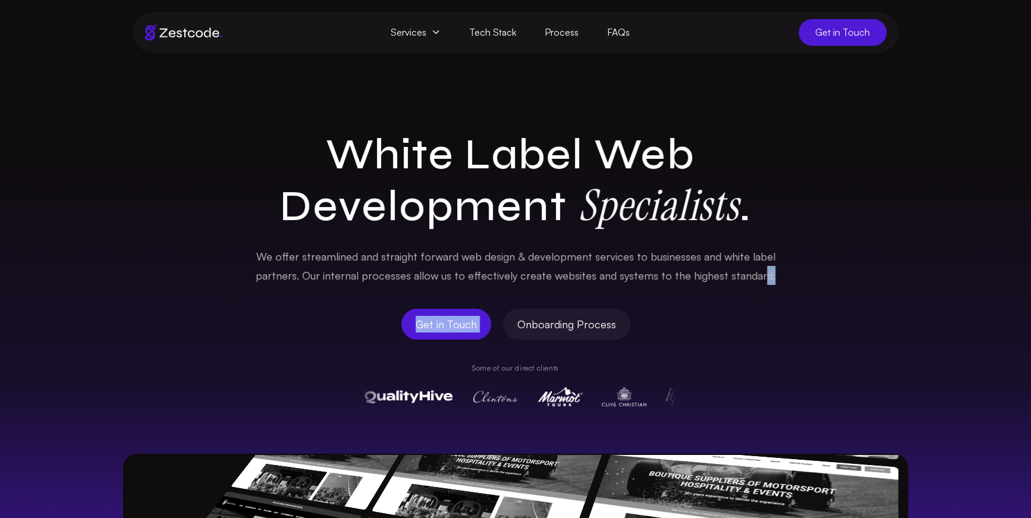
drag, startPoint x: 590, startPoint y: 259, endPoint x: 801, endPoint y: 282, distance: 212.3
click at [785, 282] on div "White Label Web Development Specialists . We offer streamlined and straight for…" at bounding box center [515, 488] width 1031 height 718
click at [805, 281] on div "White Label Web Development Specialists . We offer streamlined and straight for…" at bounding box center [515, 488] width 1031 height 718
drag, startPoint x: 716, startPoint y: 257, endPoint x: 779, endPoint y: 273, distance: 64.3
click at [779, 273] on div "We offer streamlined and straight forward web design & development services to …" at bounding box center [515, 266] width 533 height 39
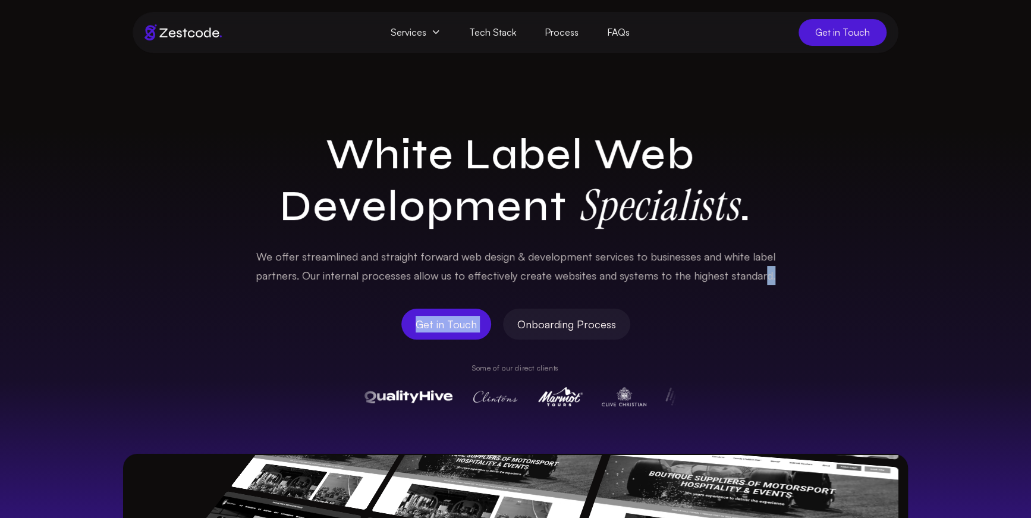
click at [779, 273] on div "We offer streamlined and straight forward web design & development services to …" at bounding box center [515, 266] width 533 height 39
drag, startPoint x: 677, startPoint y: 146, endPoint x: 769, endPoint y: 212, distance: 114.2
click at [760, 206] on section "White Label Web Development Specialists . We offer streamlined and straight for…" at bounding box center [515, 450] width 1031 height 794
click at [769, 212] on h1 "White Label Web Development Specialists ." at bounding box center [515, 180] width 533 height 103
drag, startPoint x: 670, startPoint y: 152, endPoint x: 792, endPoint y: 201, distance: 131.5
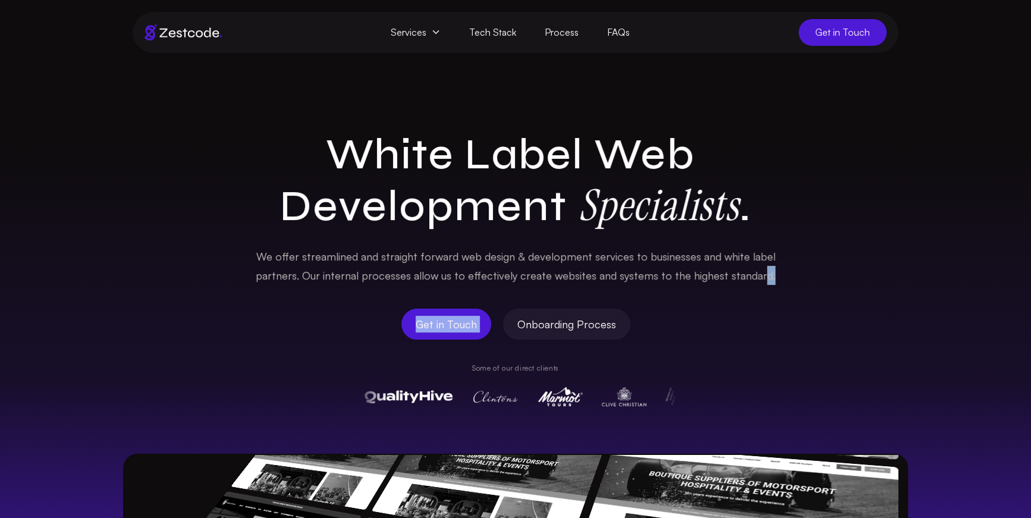
click at [772, 194] on section "White Label Web Development Specialists . We offer streamlined and straight for…" at bounding box center [515, 450] width 1031 height 794
click at [792, 201] on div "White Label Web Development Specialists . We offer streamlined and straight for…" at bounding box center [515, 488] width 1031 height 718
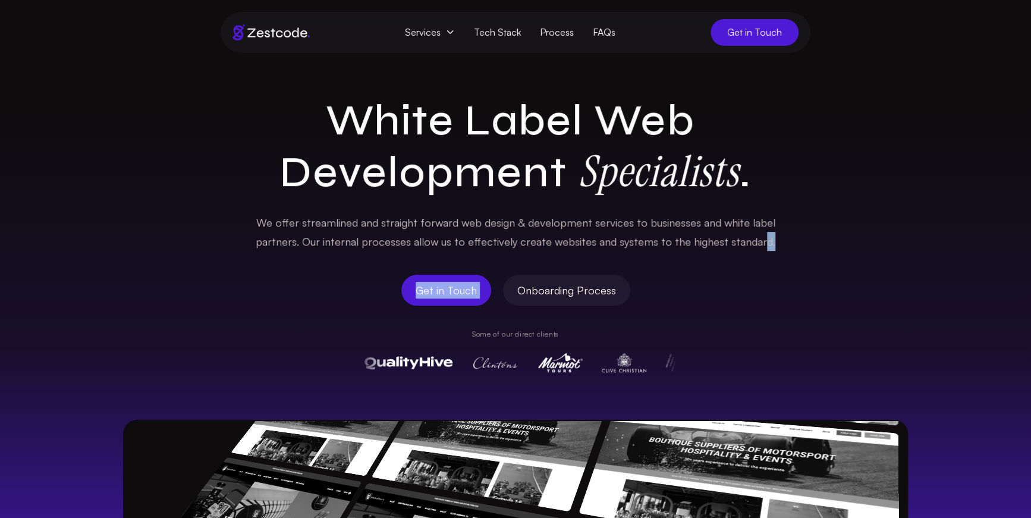
scroll to position [35, 0]
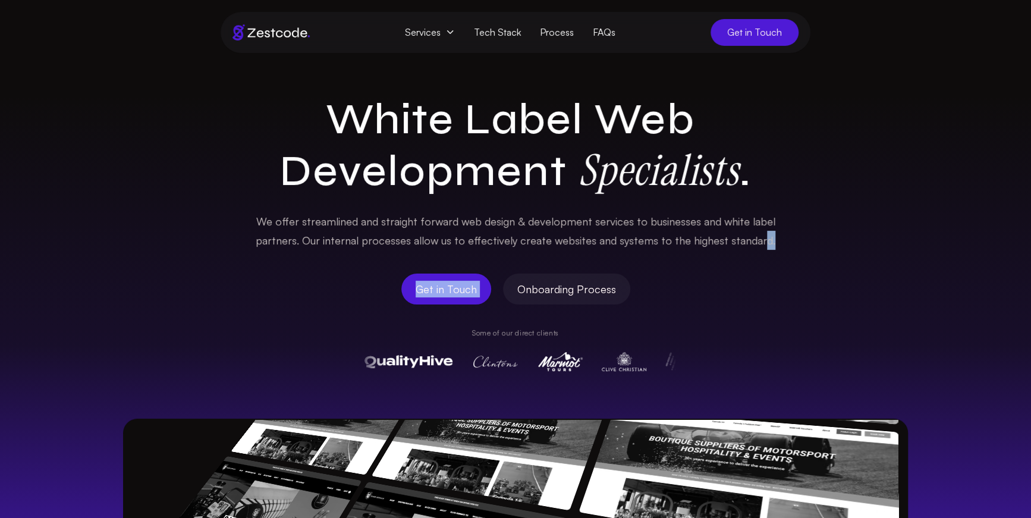
click at [728, 357] on img at bounding box center [772, 361] width 88 height 19
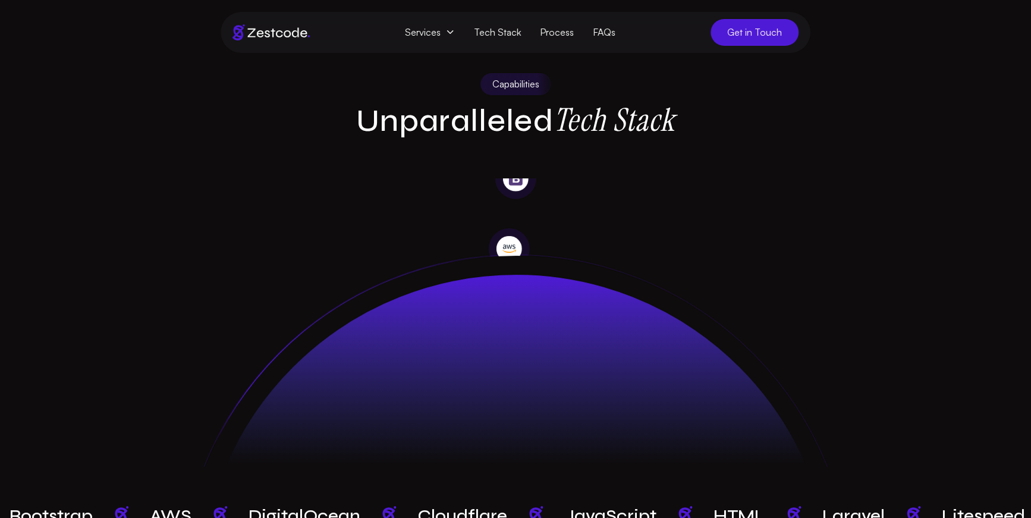
scroll to position [3054, 0]
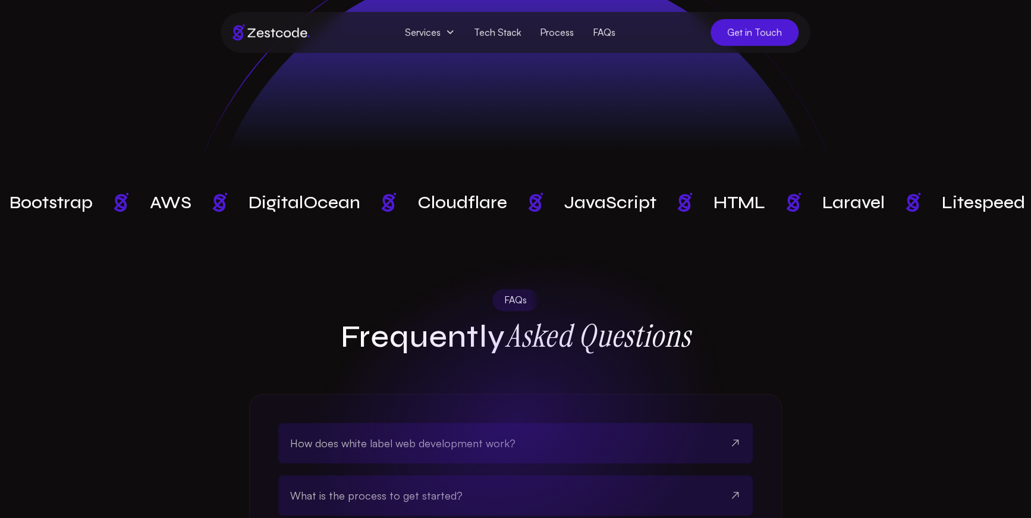
click at [435, 29] on span "Services" at bounding box center [429, 32] width 69 height 22
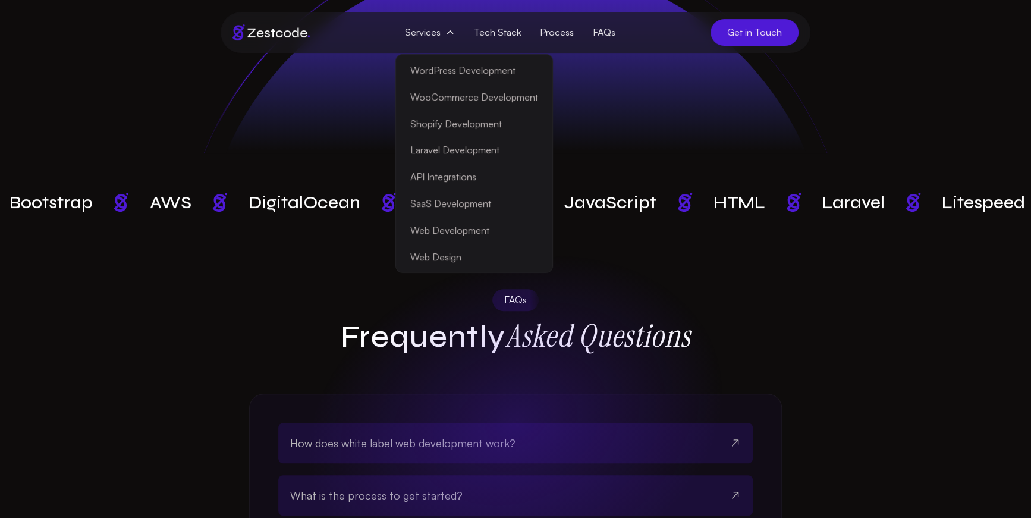
click at [466, 66] on link "WordPress Development" at bounding box center [474, 70] width 152 height 27
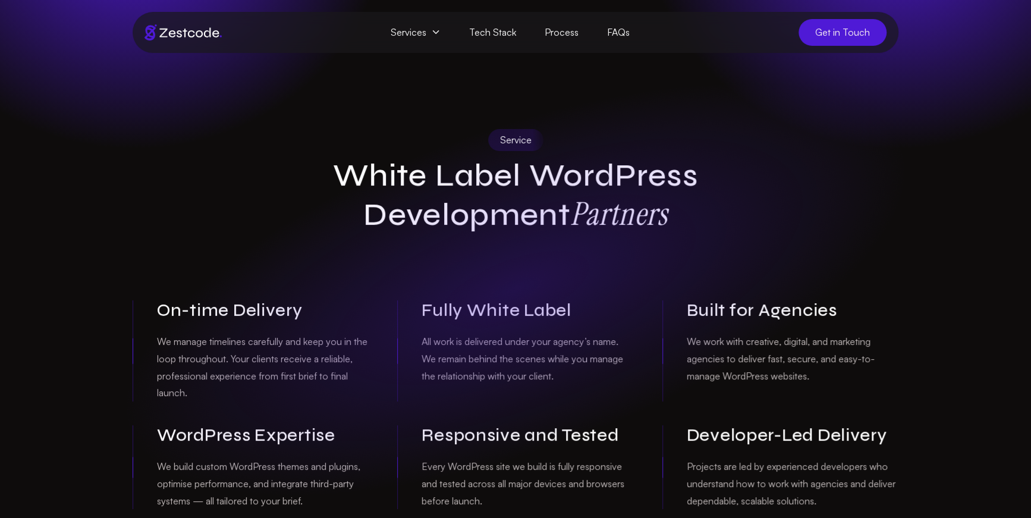
click at [192, 35] on img at bounding box center [182, 32] width 77 height 16
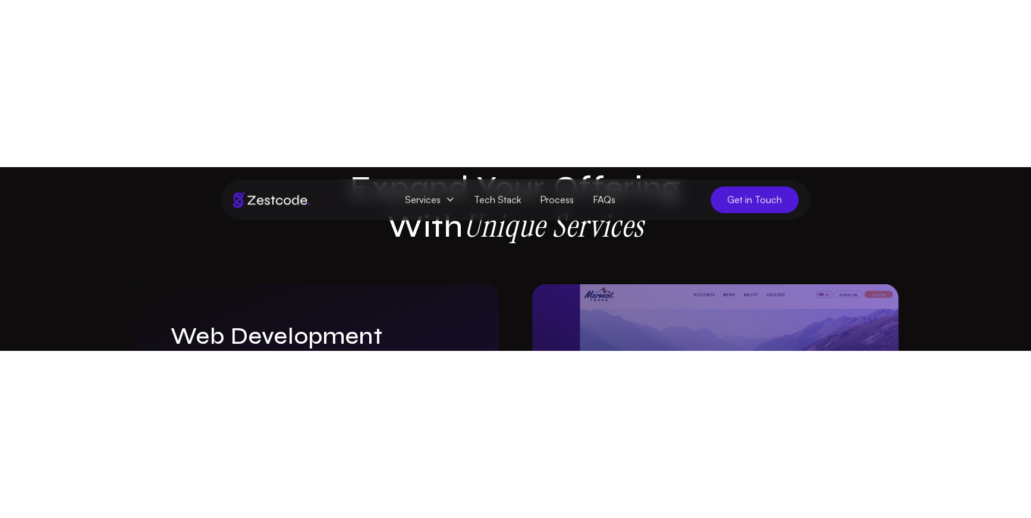
scroll to position [1388, 0]
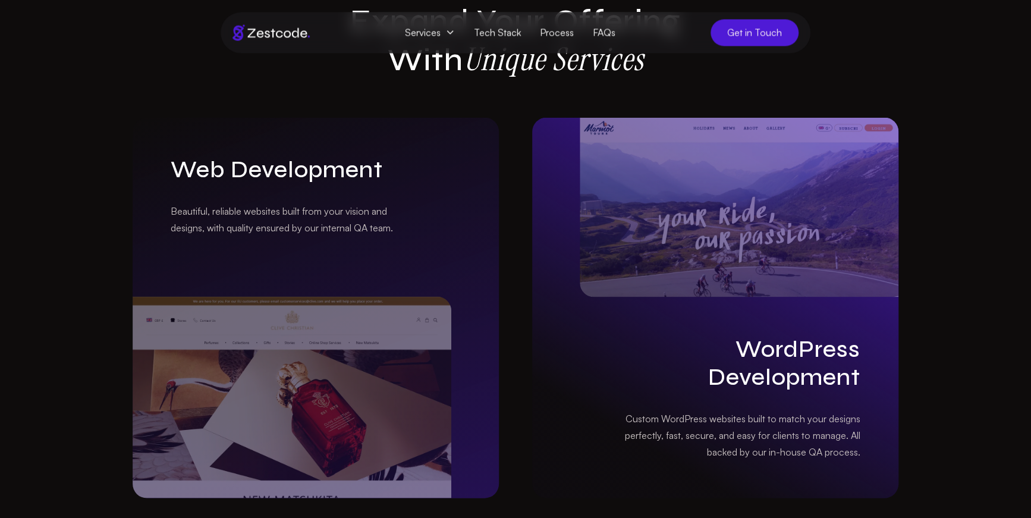
drag, startPoint x: 950, startPoint y: 227, endPoint x: 936, endPoint y: 220, distance: 15.4
click at [947, 228] on section "Full Stack Services Expand Your Offering With Unique Services Web Development B…" at bounding box center [515, 346] width 1031 height 896
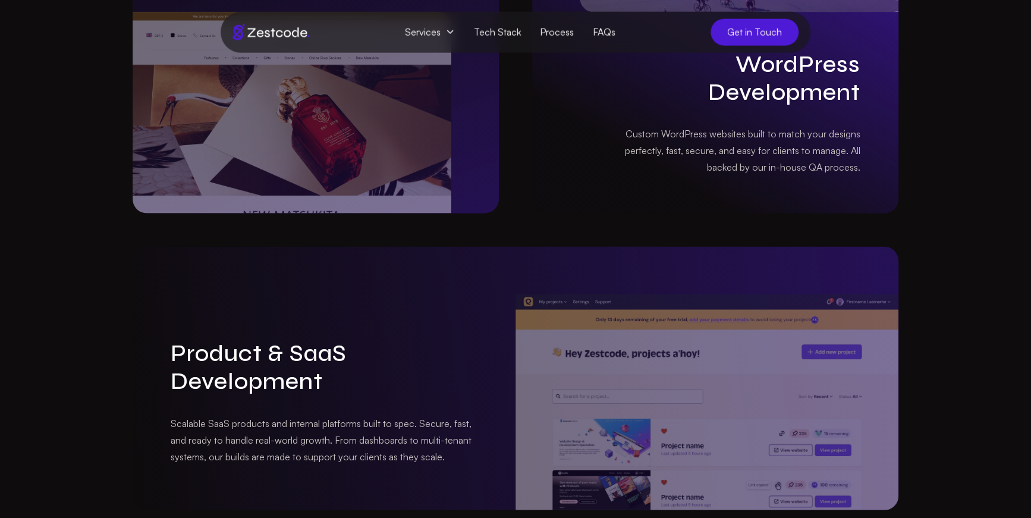
scroll to position [1498, 0]
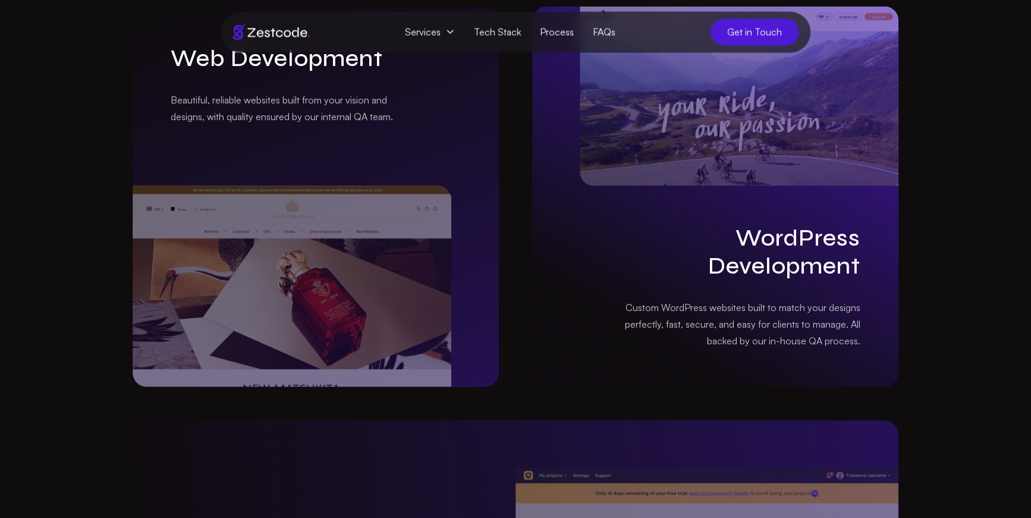
click at [351, 185] on img at bounding box center [292, 286] width 319 height 202
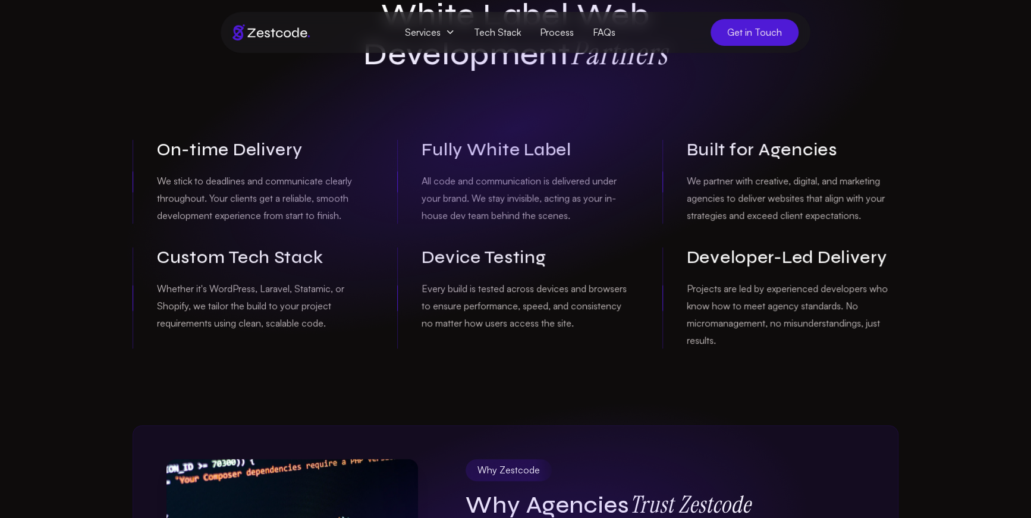
scroll to position [137, 0]
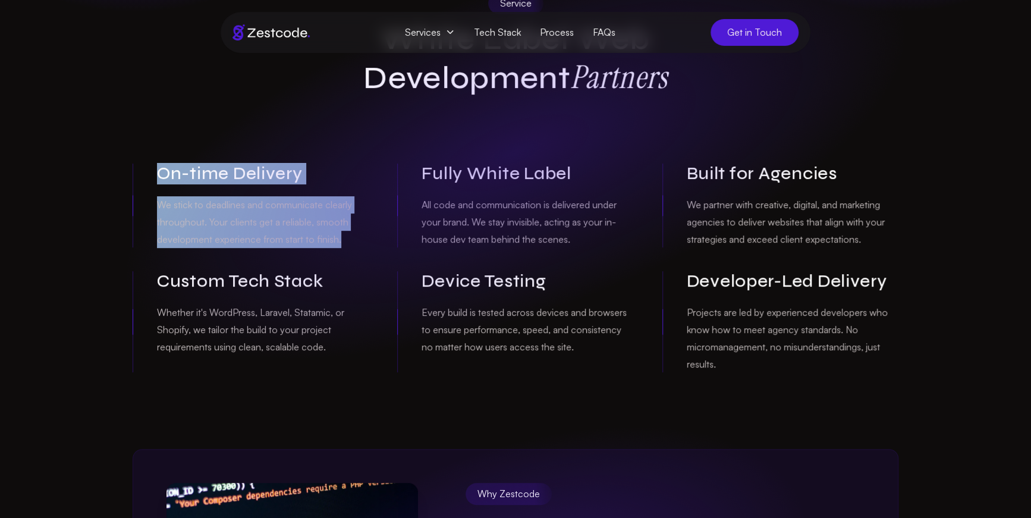
drag, startPoint x: 287, startPoint y: 192, endPoint x: 354, endPoint y: 241, distance: 83.4
click at [356, 242] on div "Service White Label Web Development Partners On-time Delivery We stick to deadl…" at bounding box center [515, 182] width 785 height 380
drag, startPoint x: 354, startPoint y: 241, endPoint x: 224, endPoint y: 144, distance: 162.7
click at [237, 158] on div "Service White Label Web Development Partners On-time Delivery We stick to deadl…" at bounding box center [515, 182] width 785 height 380
drag, startPoint x: 245, startPoint y: 156, endPoint x: 362, endPoint y: 247, distance: 147.9
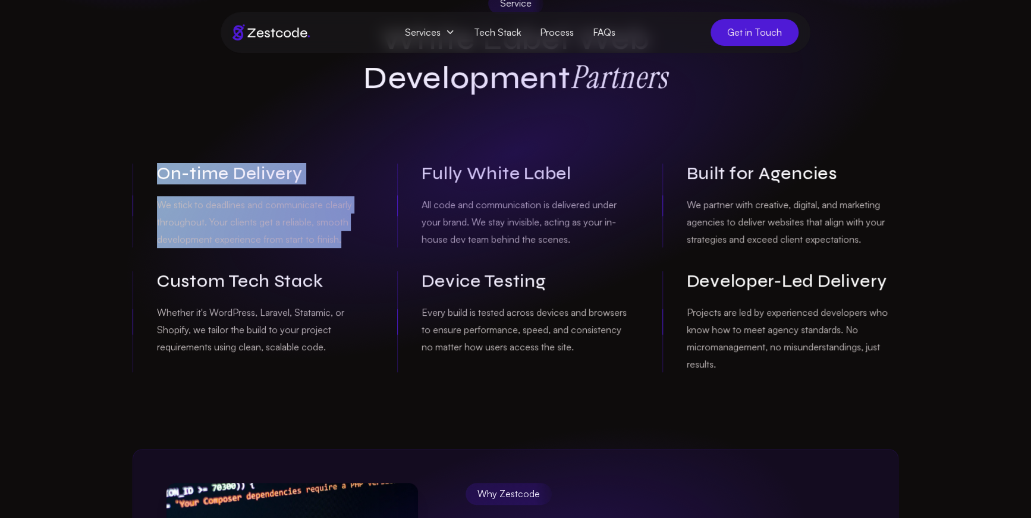
click at [362, 247] on div "Service White Label Web Development Partners On-time Delivery We stick to deadl…" at bounding box center [515, 182] width 785 height 380
drag, startPoint x: 363, startPoint y: 247, endPoint x: 228, endPoint y: 145, distance: 168.8
click at [238, 154] on div "Service White Label Web Development Partners On-time Delivery We stick to deadl…" at bounding box center [515, 182] width 785 height 380
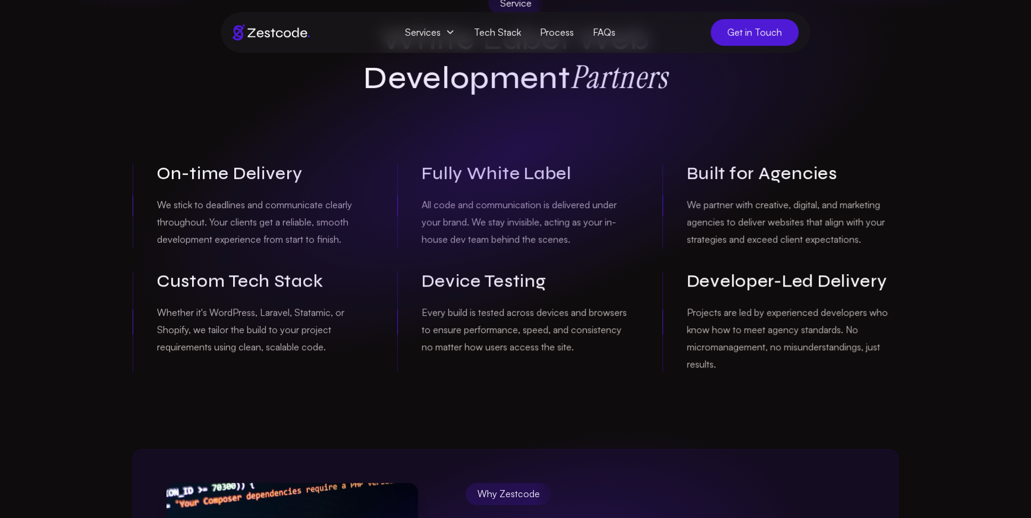
drag, startPoint x: 303, startPoint y: 199, endPoint x: 336, endPoint y: 225, distance: 43.2
click at [354, 232] on div "Service White Label Web Development Partners On-time Delivery We stick to deadl…" at bounding box center [515, 182] width 785 height 380
drag, startPoint x: 336, startPoint y: 225, endPoint x: 330, endPoint y: 221, distance: 7.8
click at [335, 225] on p "We stick to deadlines and communicate clearly throughout. Your clients get a re…" at bounding box center [263, 221] width 212 height 51
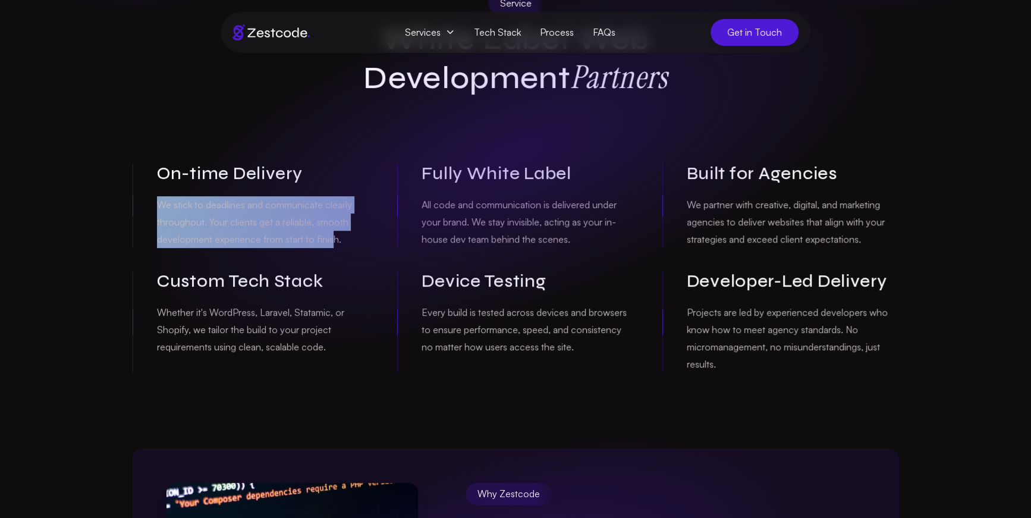
drag, startPoint x: 306, startPoint y: 217, endPoint x: 339, endPoint y: 240, distance: 40.2
click at [341, 241] on div "On-time Delivery We stick to deadlines and communicate clearly throughout. Your…" at bounding box center [251, 205] width 236 height 84
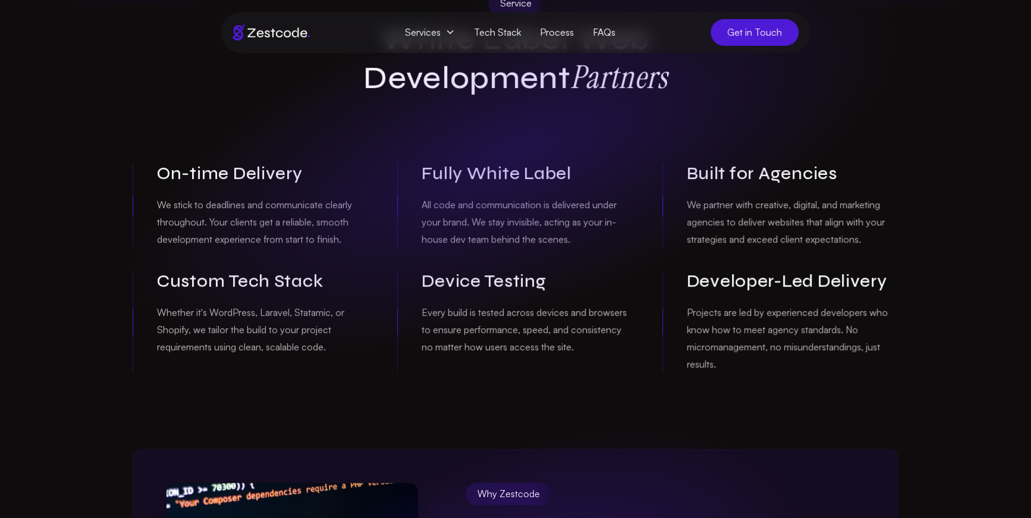
click at [342, 240] on p "We stick to deadlines and communicate clearly throughout. Your clients get a re…" at bounding box center [263, 221] width 212 height 51
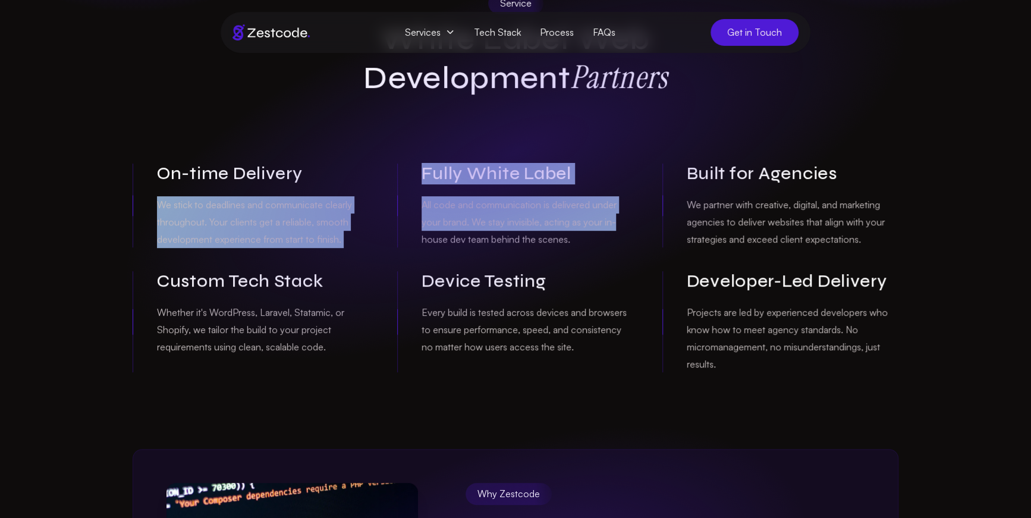
drag, startPoint x: 323, startPoint y: 192, endPoint x: 395, endPoint y: 254, distance: 94.9
click at [405, 257] on div "On-time Delivery We stick to deadlines and communicate clearly throughout. Your…" at bounding box center [516, 267] width 766 height 209
drag, startPoint x: 395, startPoint y: 254, endPoint x: 581, endPoint y: 253, distance: 186.1
click at [397, 251] on div "On-time Delivery We stick to deadlines and communicate clearly throughout. Your…" at bounding box center [516, 267] width 766 height 209
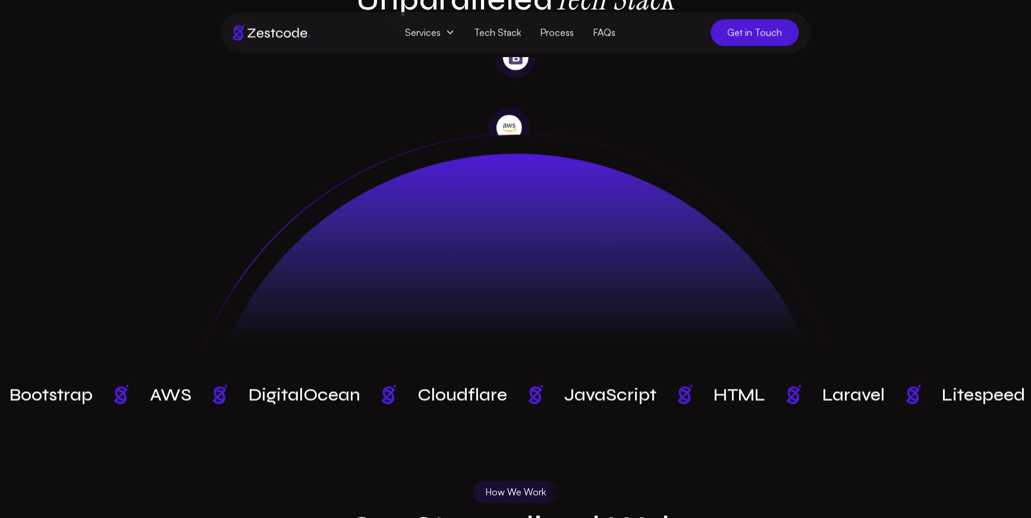
scroll to position [1028, 0]
click at [564, 393] on div "JavaScript" at bounding box center [610, 393] width 92 height 21
click at [707, 399] on div "HTML" at bounding box center [733, 393] width 52 height 21
drag, startPoint x: 465, startPoint y: 383, endPoint x: 549, endPoint y: 396, distance: 84.8
click at [713, 396] on div "HTML" at bounding box center [758, 393] width 90 height 21
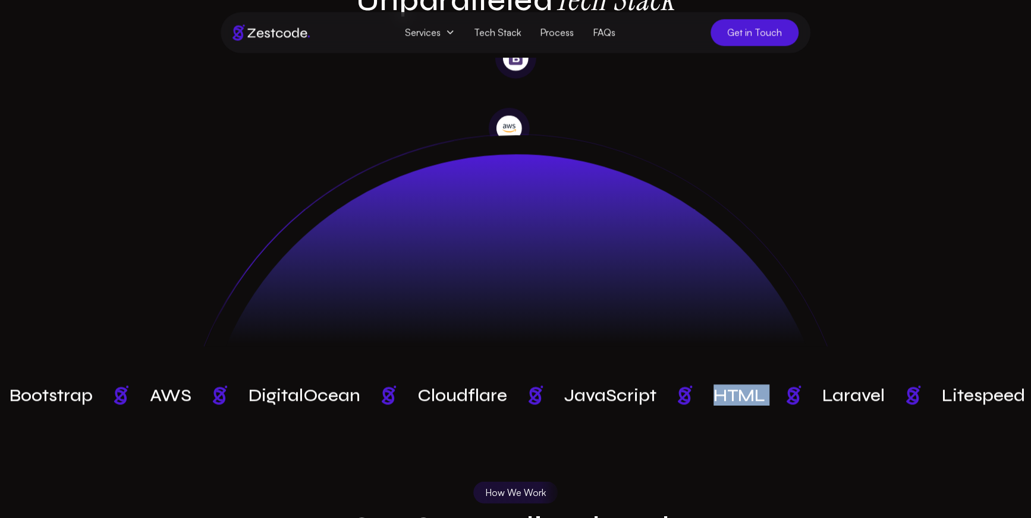
click at [704, 396] on div "HTML" at bounding box center [758, 393] width 109 height 21
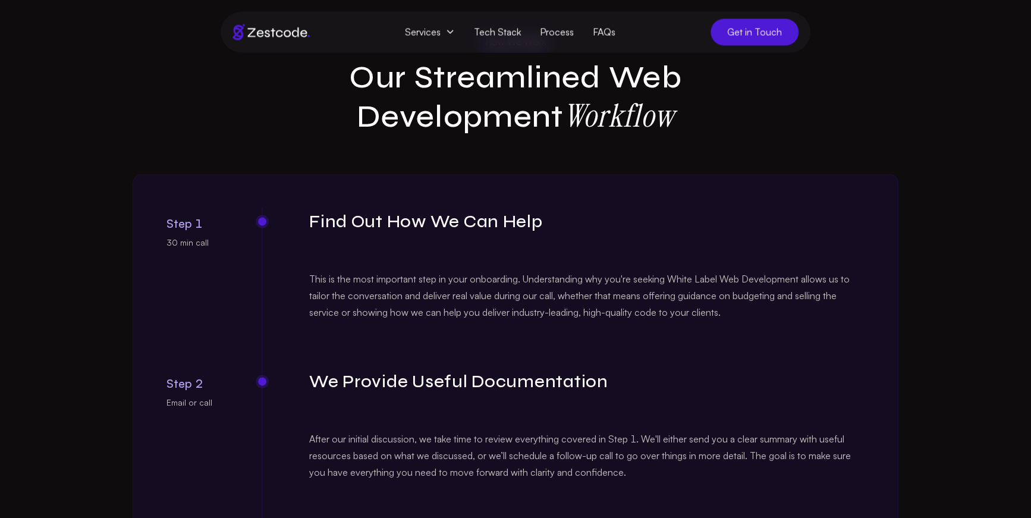
scroll to position [1795, 0]
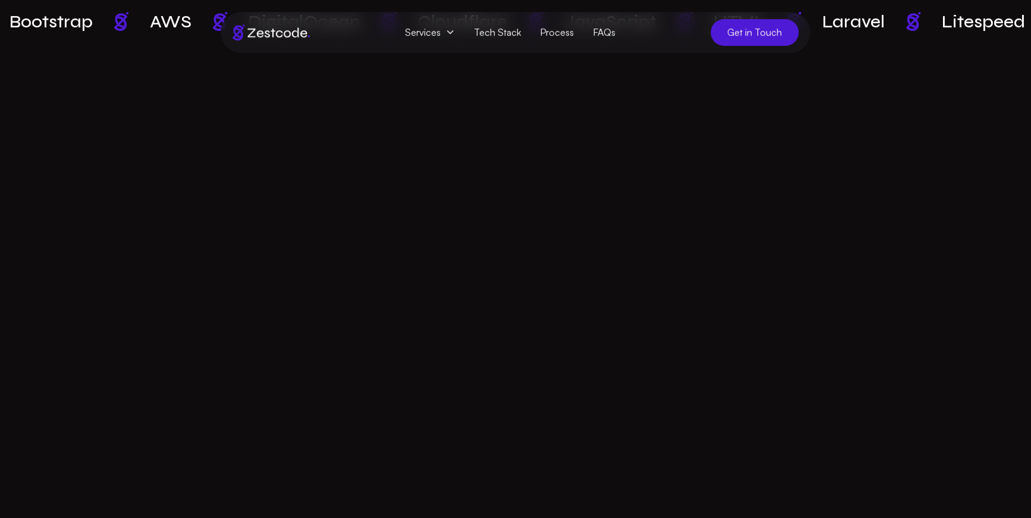
scroll to position [3955, 0]
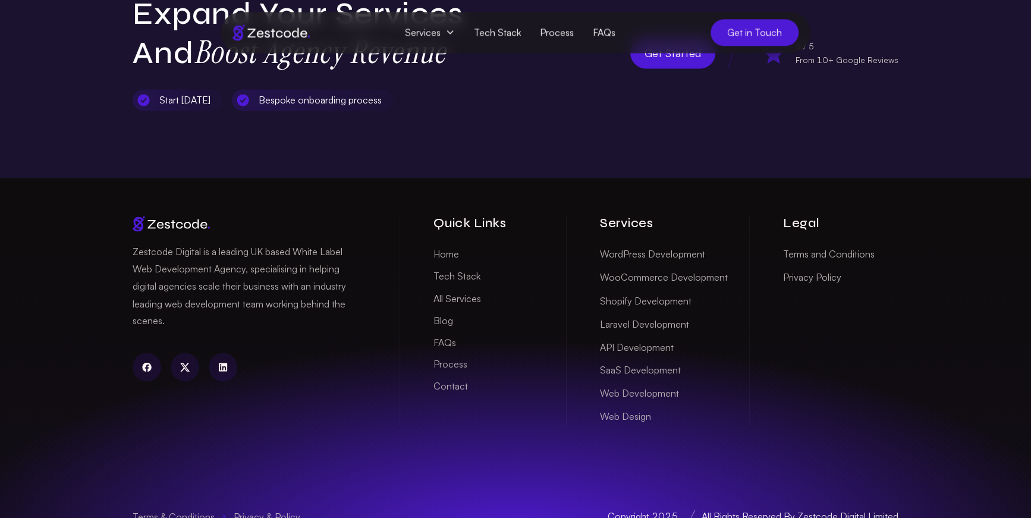
click at [394, 444] on div "Zestcode Digital is a leading UK based White Label Web Development Agency, spec…" at bounding box center [515, 359] width 785 height 363
click at [231, 353] on link "linkedin" at bounding box center [223, 367] width 29 height 29
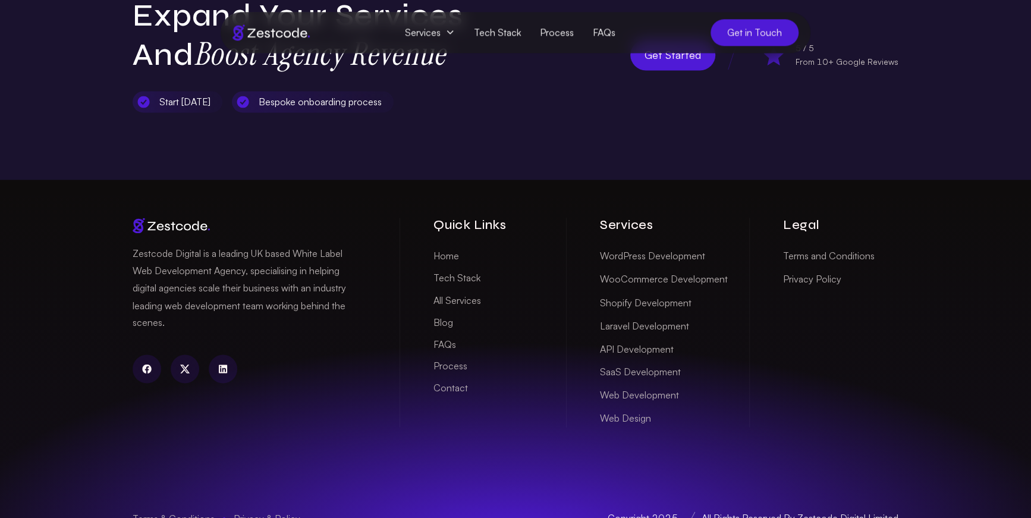
drag, startPoint x: 946, startPoint y: 272, endPoint x: 926, endPoint y: 258, distance: 24.3
click at [946, 272] on div "Zestcode Digital is a leading UK based White Label Web Development Agency, spec…" at bounding box center [515, 361] width 1031 height 363
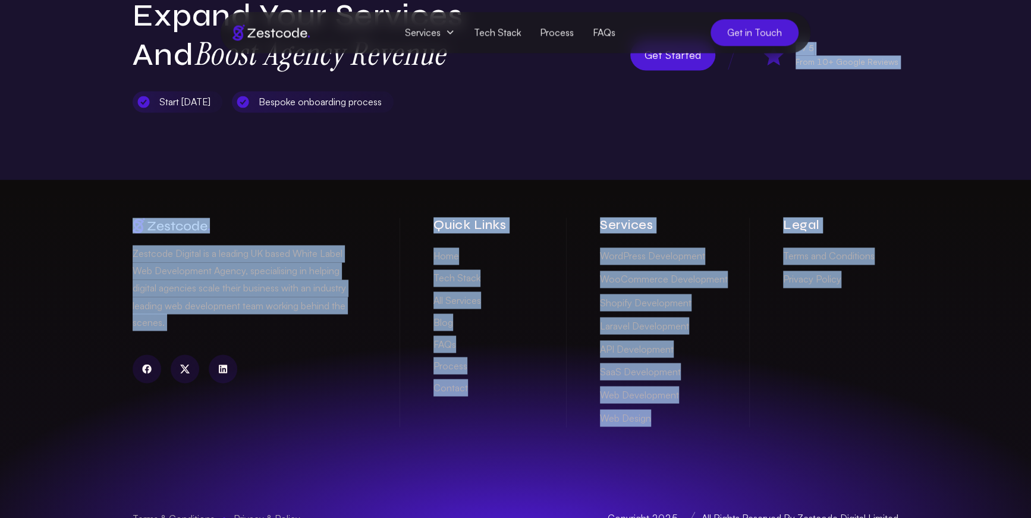
drag, startPoint x: 772, startPoint y: 151, endPoint x: 914, endPoint y: 290, distance: 198.4
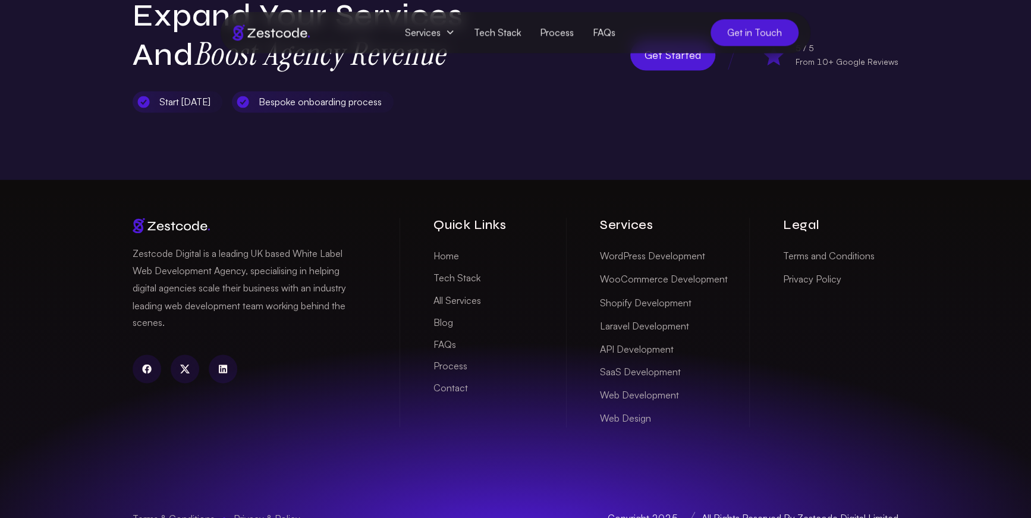
click at [914, 290] on div "Zestcode Digital is a leading UK based White Label Web Development Agency, spec…" at bounding box center [515, 361] width 1031 height 363
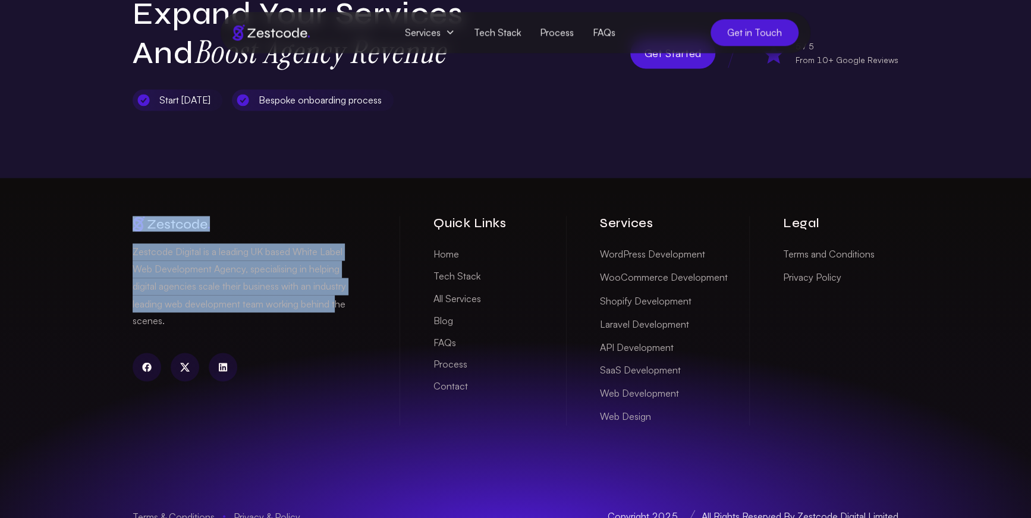
drag, startPoint x: 255, startPoint y: 214, endPoint x: 337, endPoint y: 294, distance: 114.4
click at [337, 293] on div "Zestcode Digital is a leading UK based White Label Web Development Agency, spec…" at bounding box center [260, 320] width 255 height 209
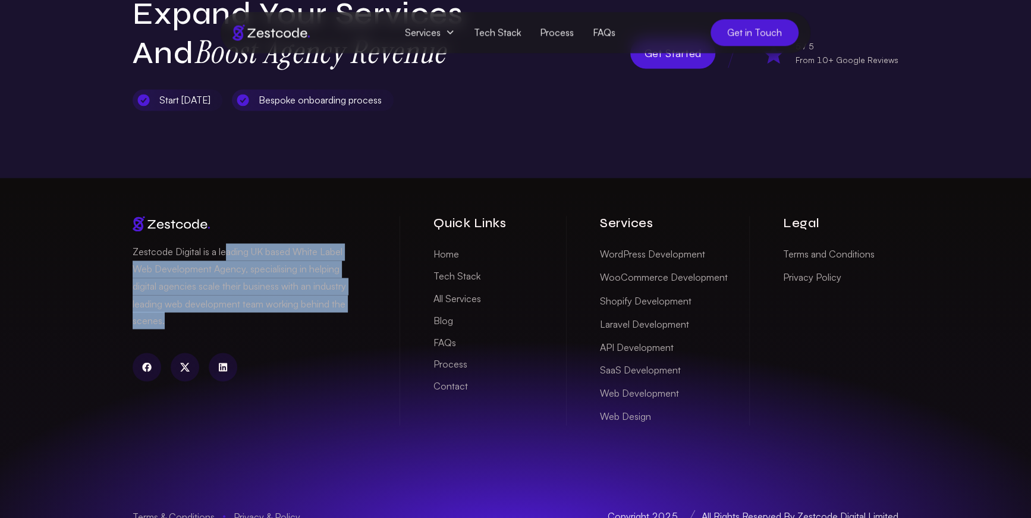
drag, startPoint x: 238, startPoint y: 229, endPoint x: 222, endPoint y: 222, distance: 17.8
click at [224, 243] on p "Zestcode Digital is a leading UK based White Label Web Development Agency, spec…" at bounding box center [248, 286] width 231 height 86
drag, startPoint x: 277, startPoint y: 256, endPoint x: 332, endPoint y: 293, distance: 66.5
click at [334, 293] on p "Zestcode Digital is a leading UK based White Label Web Development Agency, spec…" at bounding box center [248, 286] width 231 height 86
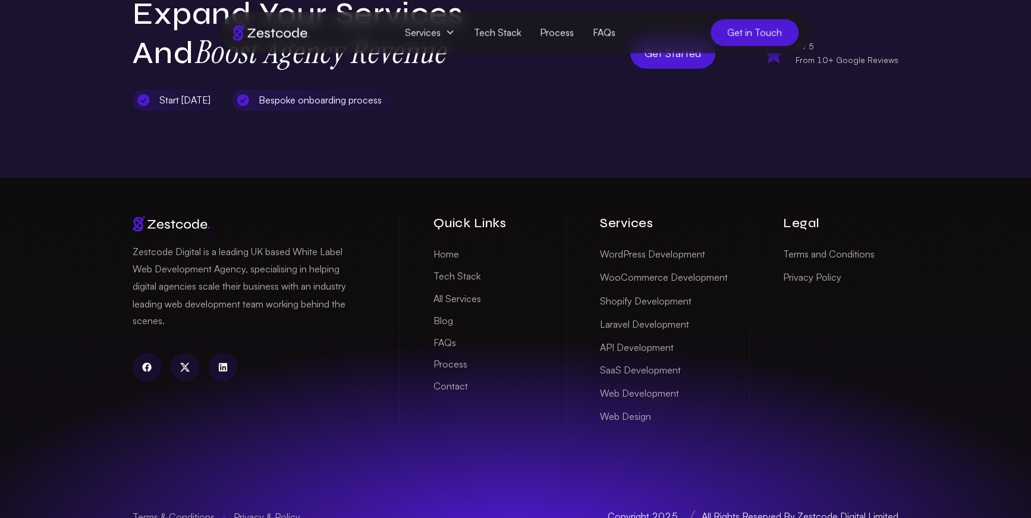
click at [331, 293] on p "Zestcode Digital is a leading UK based White Label Web Development Agency, spec…" at bounding box center [248, 286] width 231 height 86
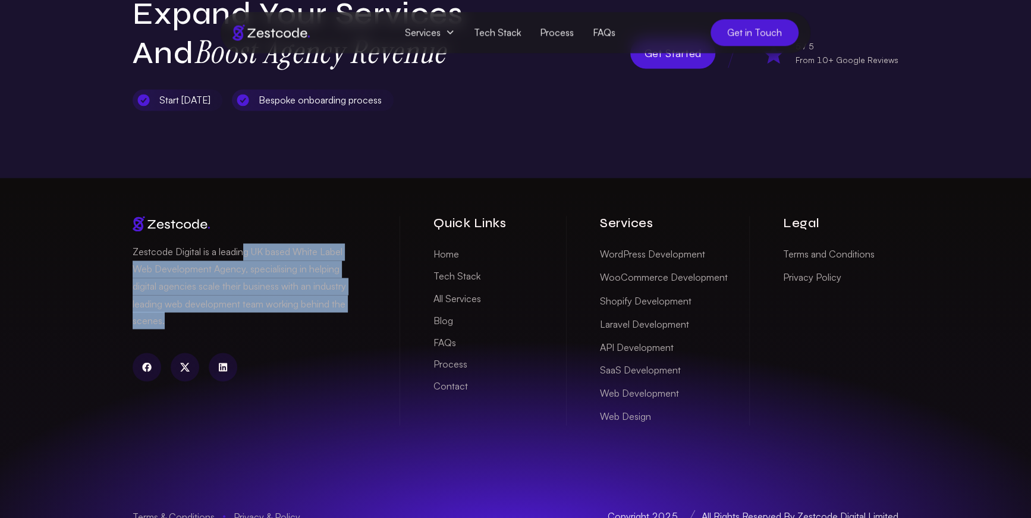
drag, startPoint x: 331, startPoint y: 293, endPoint x: 260, endPoint y: 237, distance: 90.2
click at [240, 243] on p "Zestcode Digital is a leading UK based White Label Web Development Agency, spec…" at bounding box center [248, 286] width 231 height 86
drag, startPoint x: 260, startPoint y: 237, endPoint x: 361, endPoint y: 307, distance: 123.0
click at [362, 307] on div "Zestcode Digital is a leading UK based White Label Web Development Agency, spec…" at bounding box center [260, 320] width 255 height 209
click at [360, 307] on div "Zestcode Digital is a leading UK based White Label Web Development Agency, spec…" at bounding box center [260, 320] width 255 height 209
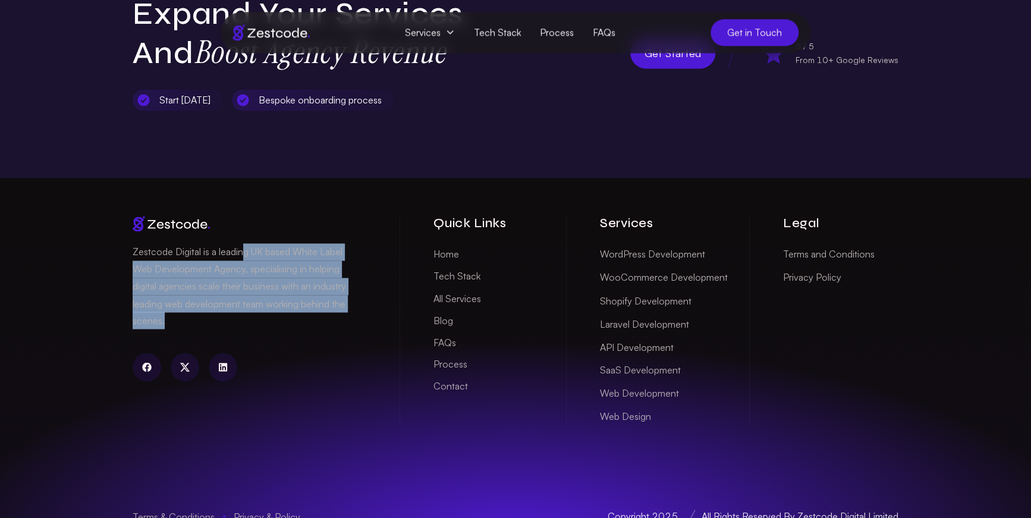
drag, startPoint x: 273, startPoint y: 257, endPoint x: 235, endPoint y: 231, distance: 46.5
click at [240, 243] on p "Zestcode Digital is a leading UK based White Label Web Development Agency, spec…" at bounding box center [248, 286] width 231 height 86
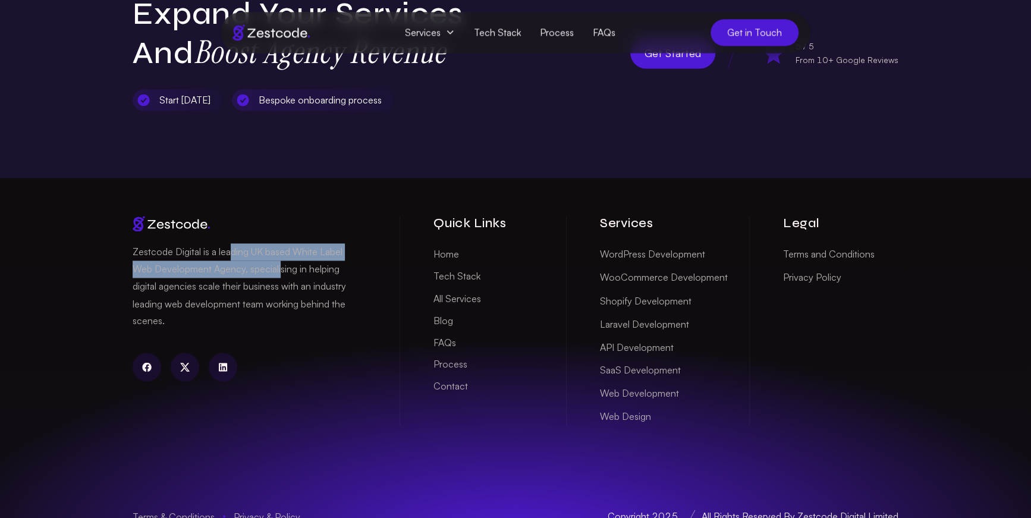
drag, startPoint x: 261, startPoint y: 243, endPoint x: 345, endPoint y: 300, distance: 101.9
click at [330, 287] on p "Zestcode Digital is a leading UK based White Label Web Development Agency, spec…" at bounding box center [248, 286] width 231 height 86
click at [341, 300] on p "Zestcode Digital is a leading UK based White Label Web Development Agency, spec…" at bounding box center [248, 286] width 231 height 86
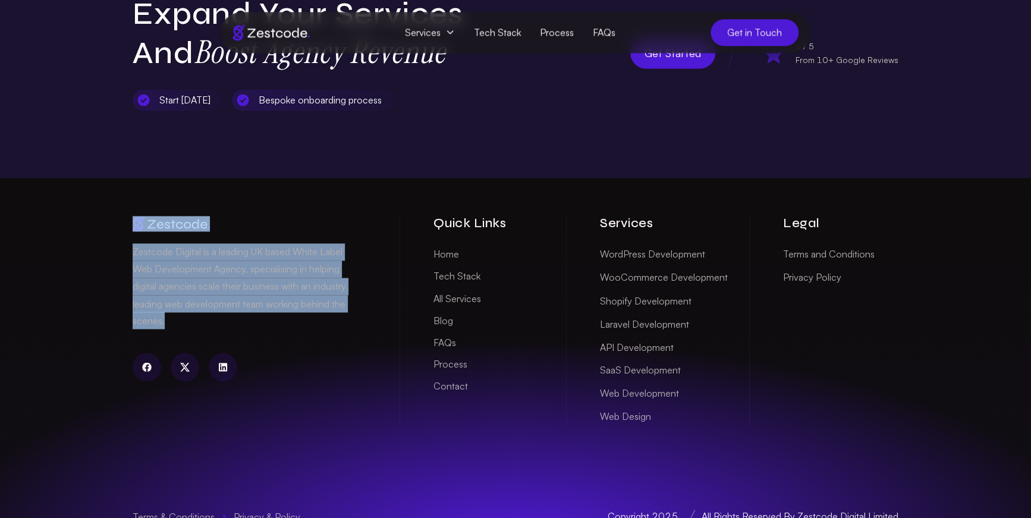
drag, startPoint x: 226, startPoint y: 213, endPoint x: 334, endPoint y: 304, distance: 141.7
click at [335, 304] on div "Zestcode Digital is a leading UK based White Label Web Development Agency, spec…" at bounding box center [260, 320] width 255 height 209
click at [334, 305] on p "Zestcode Digital is a leading UK based White Label Web Development Agency, spec…" at bounding box center [248, 286] width 231 height 86
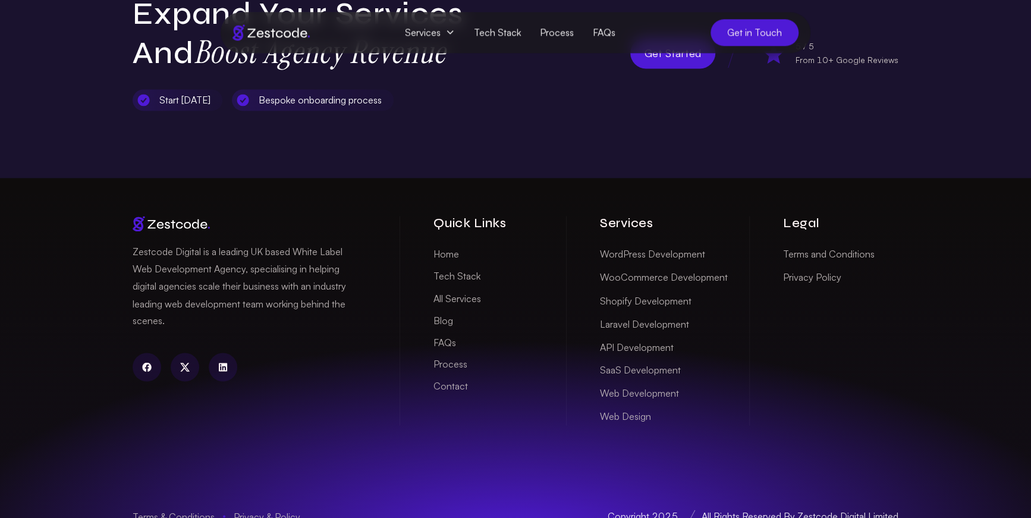
click at [179, 353] on link "twitter" at bounding box center [185, 367] width 29 height 29
click at [148, 362] on icon "facebook" at bounding box center [146, 366] width 9 height 9
click at [181, 362] on icon "twitter" at bounding box center [185, 367] width 10 height 10
click at [658, 216] on h3 "Services" at bounding box center [674, 223] width 149 height 15
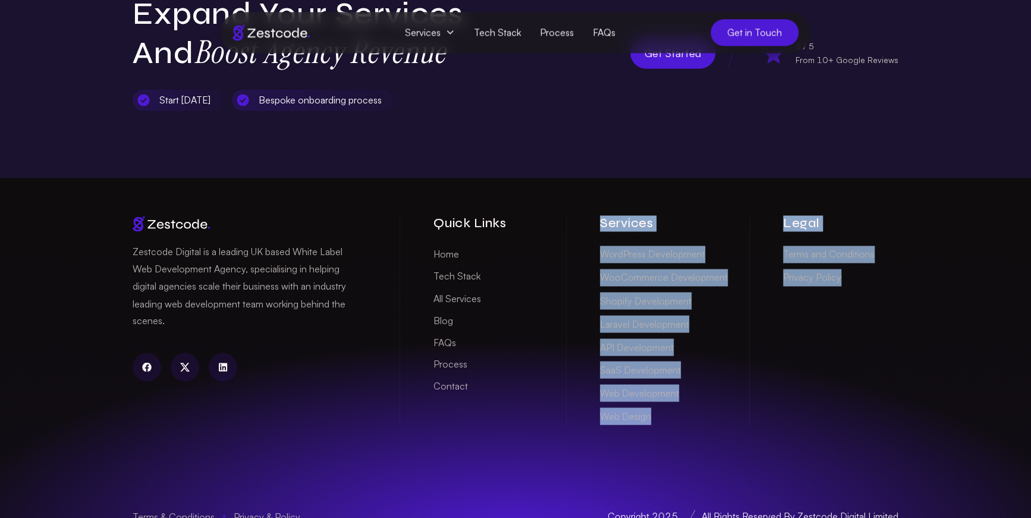
drag, startPoint x: 691, startPoint y: 172, endPoint x: 900, endPoint y: 310, distance: 250.3
click at [900, 307] on div "Zestcode Digital is a leading UK based White Label Web Development Agency, spec…" at bounding box center [515, 359] width 785 height 363
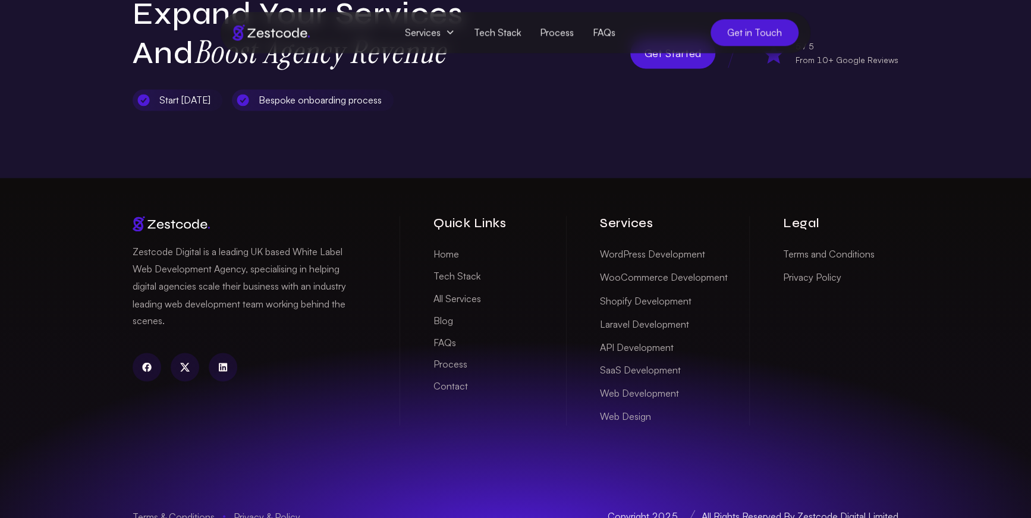
click at [900, 310] on div "Zestcode Digital is a leading UK based White Label Web Development Agency, spec…" at bounding box center [515, 359] width 785 height 363
drag, startPoint x: 831, startPoint y: 486, endPoint x: 948, endPoint y: 493, distance: 117.3
click at [946, 493] on div "Zestcode Digital is a leading UK based White Label Web Development Agency, spec…" at bounding box center [515, 359] width 1031 height 363
click at [944, 493] on div "Zestcode Digital is a leading UK based White Label Web Development Agency, spec…" at bounding box center [515, 359] width 1031 height 363
drag, startPoint x: 888, startPoint y: 499, endPoint x: 677, endPoint y: 504, distance: 211.1
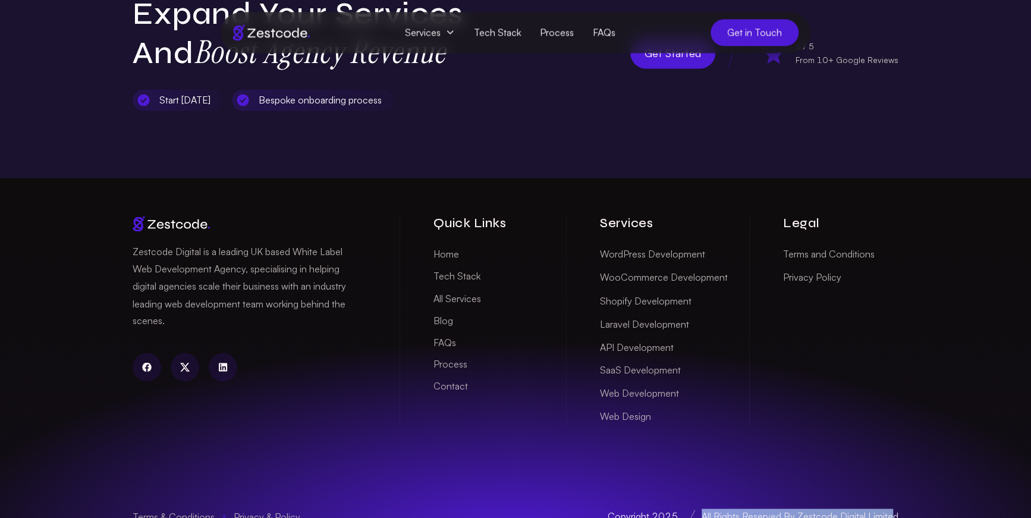
click at [673, 505] on div "Terms & Conditions Privacy & Policy Copyright 2025 All Rights Reserved By Zestc…" at bounding box center [516, 516] width 766 height 49
drag, startPoint x: 650, startPoint y: 490, endPoint x: 703, endPoint y: 489, distance: 53.5
click at [705, 508] on div "Terms & Conditions Privacy & Policy Copyright 2025 All Rights Reserved By Zestc…" at bounding box center [516, 515] width 766 height 15
click at [702, 510] on span "All Rights Reserved By Zestcode Digital Limited" at bounding box center [800, 516] width 197 height 12
drag, startPoint x: 692, startPoint y: 490, endPoint x: 520, endPoint y: 475, distance: 173.1
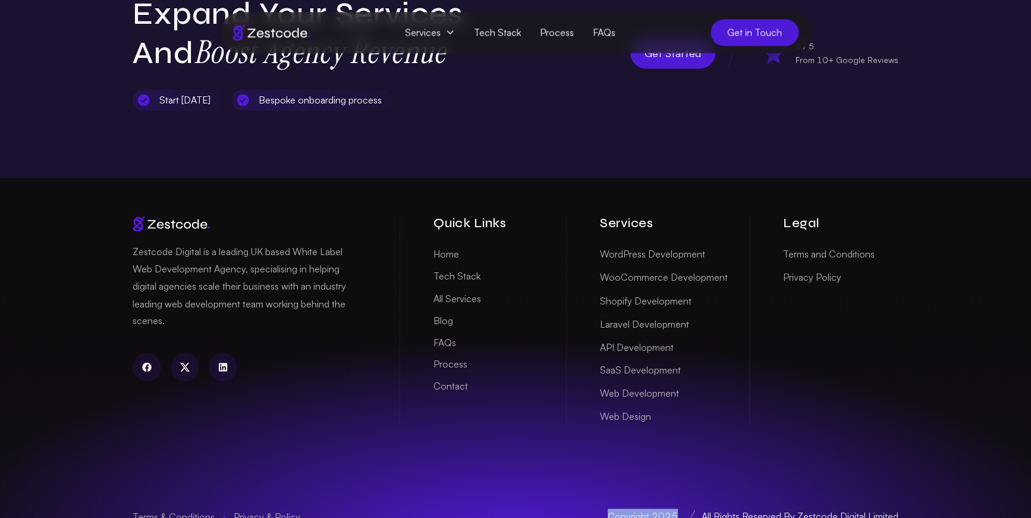
click at [520, 492] on div "Terms & Conditions Privacy & Policy Copyright 2025 All Rights Reserved By Zestc…" at bounding box center [516, 516] width 766 height 49
click at [306, 459] on div "Zestcode Digital is a leading UK based White Label Web Development Agency, spec…" at bounding box center [515, 359] width 785 height 363
drag, startPoint x: 308, startPoint y: 471, endPoint x: 360, endPoint y: 504, distance: 62.0
click at [361, 502] on div "Zestcode Digital is a leading UK based White Label Web Development Agency, spec…" at bounding box center [515, 359] width 785 height 363
click at [360, 504] on div "Terms & Conditions Privacy & Policy Copyright 2025 All Rights Reserved By Zestc…" at bounding box center [516, 516] width 766 height 49
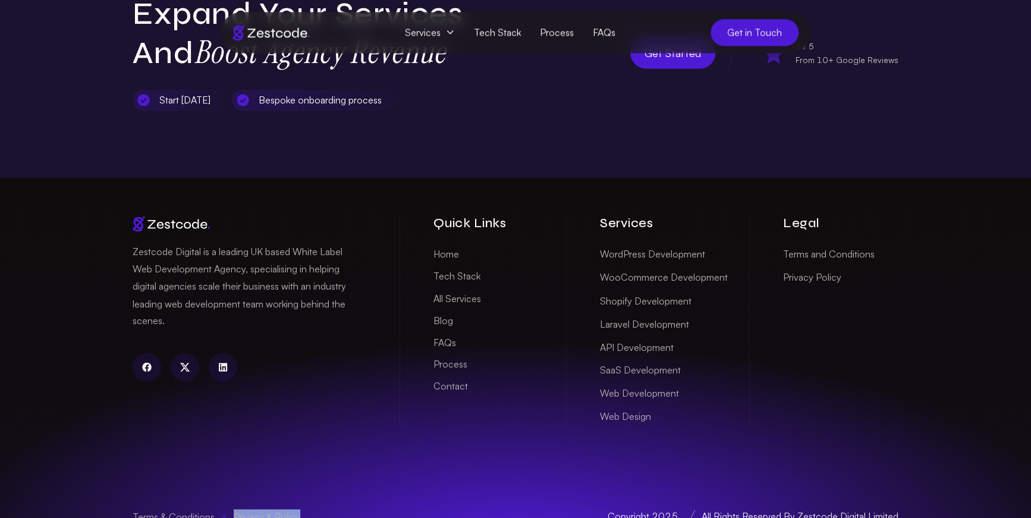
drag, startPoint x: 355, startPoint y: 501, endPoint x: 218, endPoint y: 441, distance: 149.9
click at [218, 442] on div "Zestcode Digital is a leading UK based White Label Web Development Agency, spec…" at bounding box center [515, 359] width 785 height 363
drag, startPoint x: 217, startPoint y: 443, endPoint x: 346, endPoint y: 499, distance: 140.6
click at [343, 498] on div "Zestcode Digital is a leading UK based White Label Web Development Agency, spec…" at bounding box center [515, 359] width 785 height 363
click at [346, 508] on div "Terms & Conditions Privacy & Policy Copyright 2025 All Rights Reserved By Zestc…" at bounding box center [516, 515] width 766 height 15
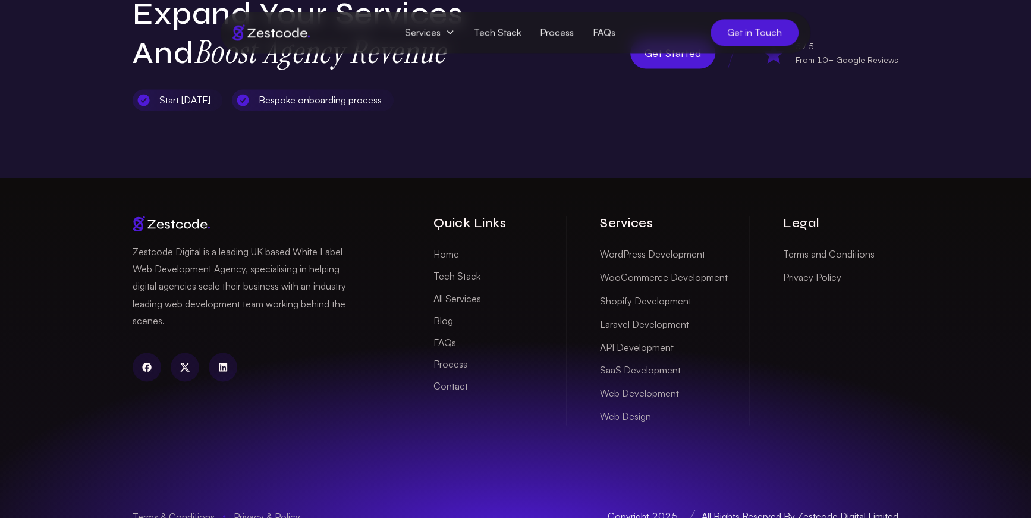
drag, startPoint x: 329, startPoint y: 483, endPoint x: 239, endPoint y: 449, distance: 95.7
click at [239, 449] on div "Zestcode Digital is a leading UK based White Label Web Development Agency, spec…" at bounding box center [515, 359] width 785 height 363
drag, startPoint x: 288, startPoint y: 470, endPoint x: 348, endPoint y: 496, distance: 64.7
click at [352, 496] on div "Zestcode Digital is a leading UK based White Label Web Development Agency, spec…" at bounding box center [515, 359] width 785 height 363
drag, startPoint x: 336, startPoint y: 495, endPoint x: 234, endPoint y: 456, distance: 109.9
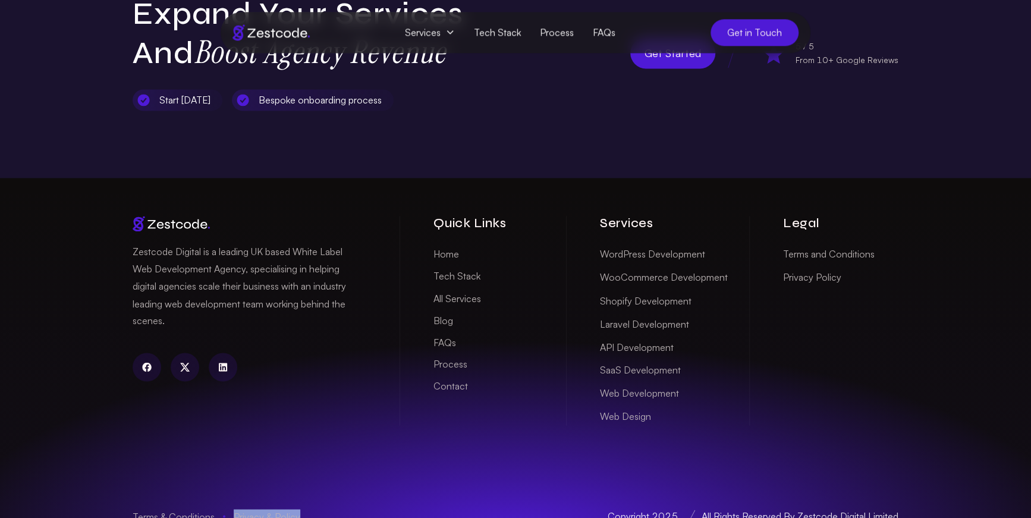
click at [241, 458] on div "Zestcode Digital is a leading UK based White Label Web Development Agency, spec…" at bounding box center [515, 359] width 785 height 363
click at [320, 487] on div "Zestcode Digital is a leading UK based White Label Web Development Agency, spec…" at bounding box center [515, 359] width 785 height 363
drag, startPoint x: 282, startPoint y: 481, endPoint x: 336, endPoint y: 504, distance: 59.2
click at [323, 499] on div "Zestcode Digital is a leading UK based White Label Web Development Agency, spec…" at bounding box center [515, 359] width 785 height 363
drag, startPoint x: 336, startPoint y: 504, endPoint x: 245, endPoint y: 468, distance: 98.0
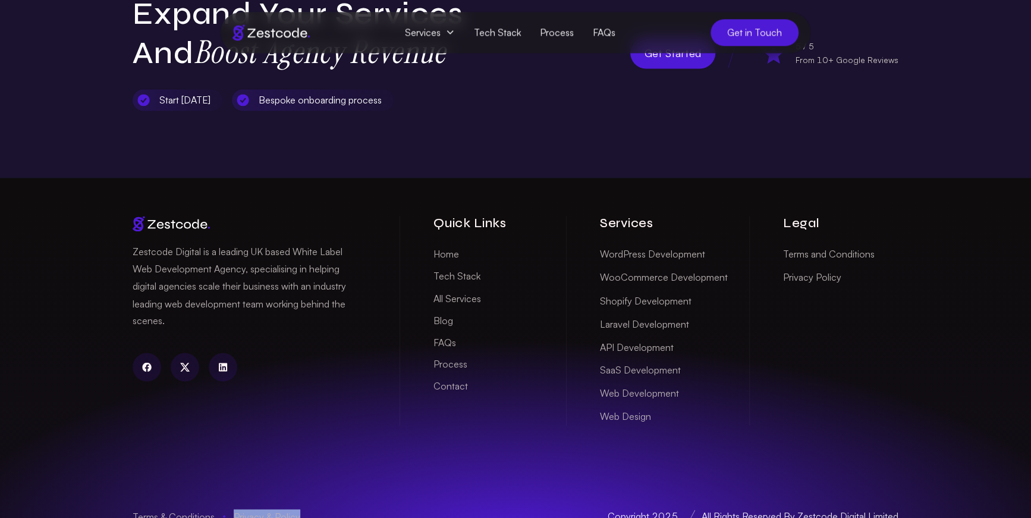
click at [250, 492] on div "Terms & Conditions Privacy & Policy Copyright 2025 All Rights Reserved By Zestc…" at bounding box center [516, 516] width 766 height 49
drag, startPoint x: 314, startPoint y: 493, endPoint x: 320, endPoint y: 494, distance: 6.0
click at [320, 494] on div "Terms & Conditions Privacy & Policy Copyright 2025 All Rights Reserved By Zestc…" at bounding box center [516, 516] width 766 height 49
drag, startPoint x: 326, startPoint y: 501, endPoint x: 344, endPoint y: 505, distance: 18.9
click at [339, 504] on div "Zestcode Digital is a leading UK based White Label Web Development Agency, spec…" at bounding box center [515, 359] width 785 height 363
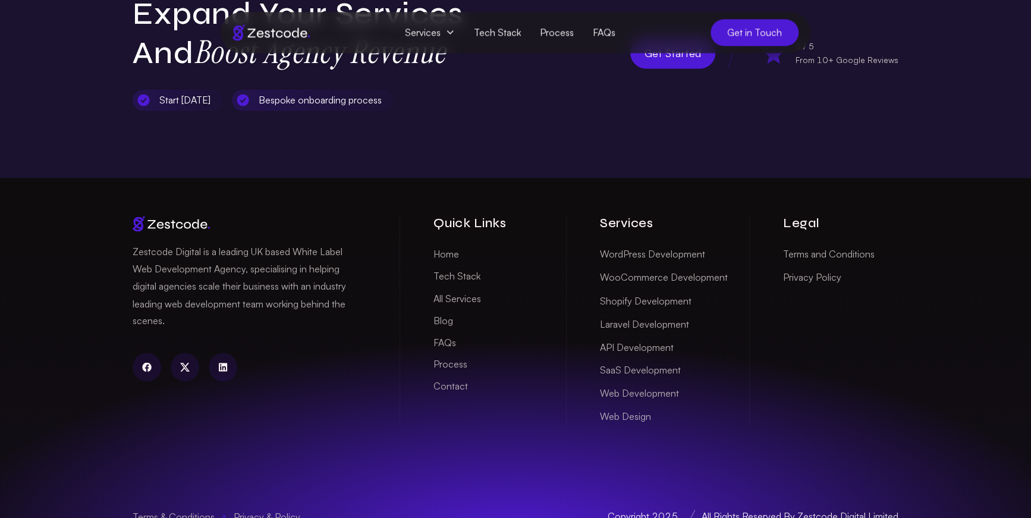
click at [344, 505] on div "Terms & Conditions Privacy & Policy Copyright 2025 All Rights Reserved By Zestc…" at bounding box center [516, 516] width 766 height 49
click at [713, 178] on div "Zestcode Digital is a leading UK based White Label Web Development Agency, spec…" at bounding box center [516, 301] width 766 height 247
click at [656, 338] on link "API Development" at bounding box center [637, 347] width 74 height 18
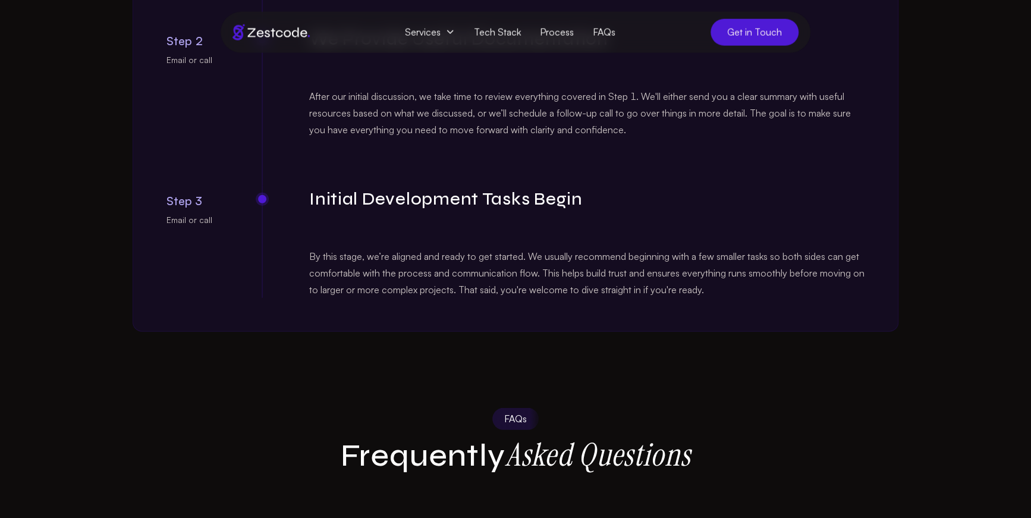
scroll to position [1683, 0]
